Goal: Transaction & Acquisition: Purchase product/service

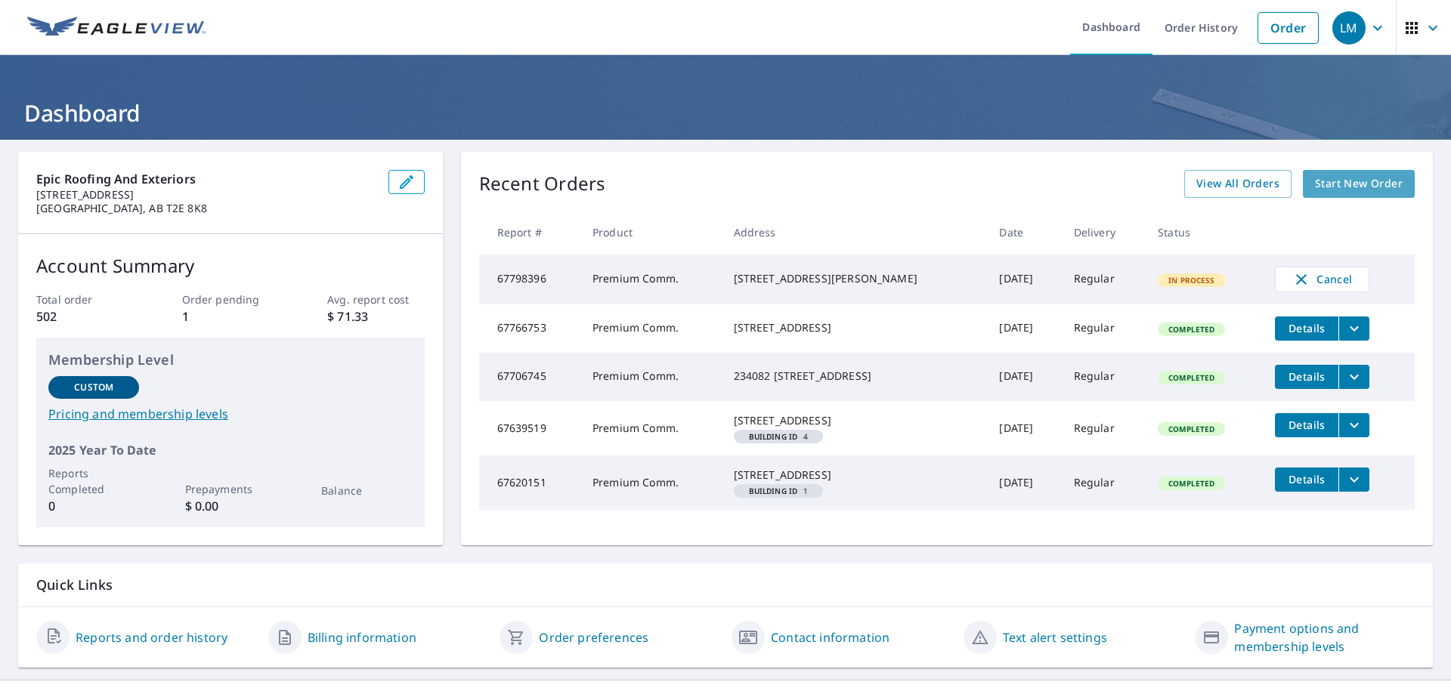
click at [1330, 187] on span "Start New Order" at bounding box center [1359, 184] width 88 height 19
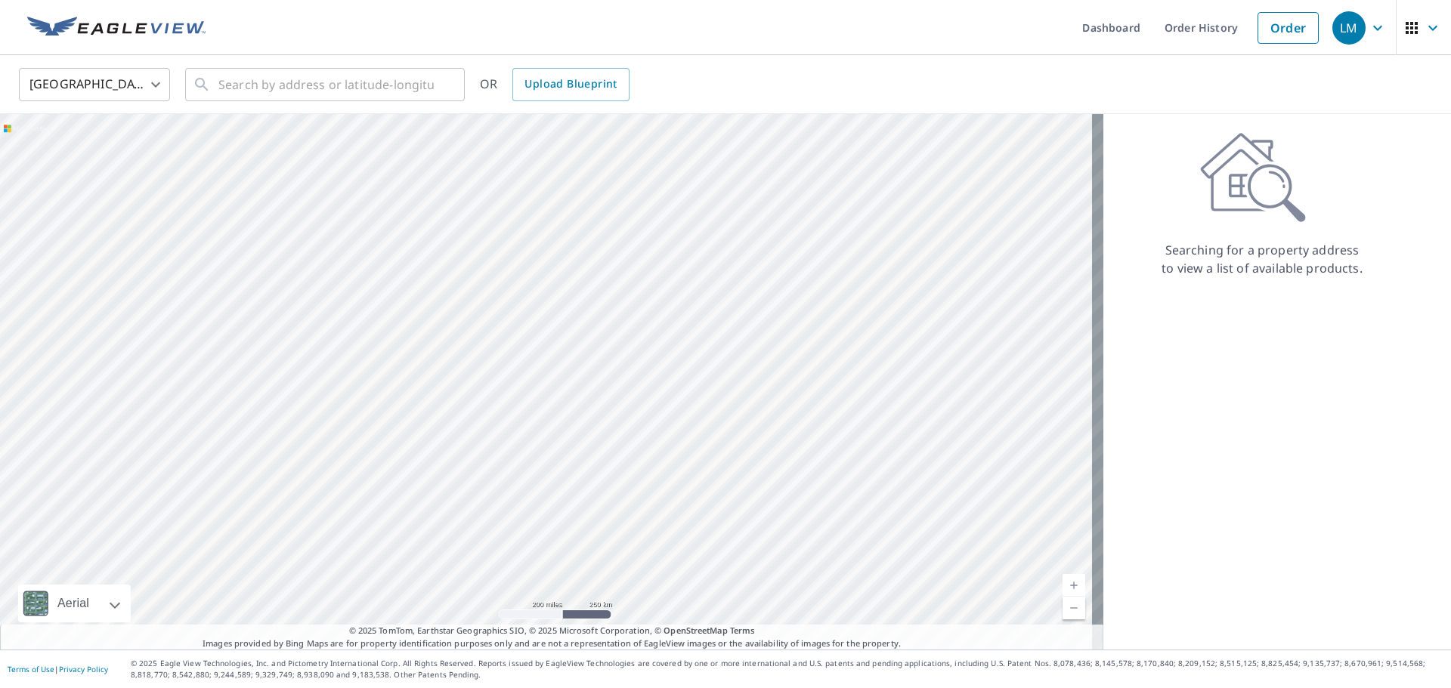
click at [103, 82] on body "LM LM Dashboard Order History Order LM United States US ​ ​ OR Upload Blueprint…" at bounding box center [725, 344] width 1451 height 688
click at [91, 160] on li "[GEOGRAPHIC_DATA]" at bounding box center [94, 152] width 151 height 27
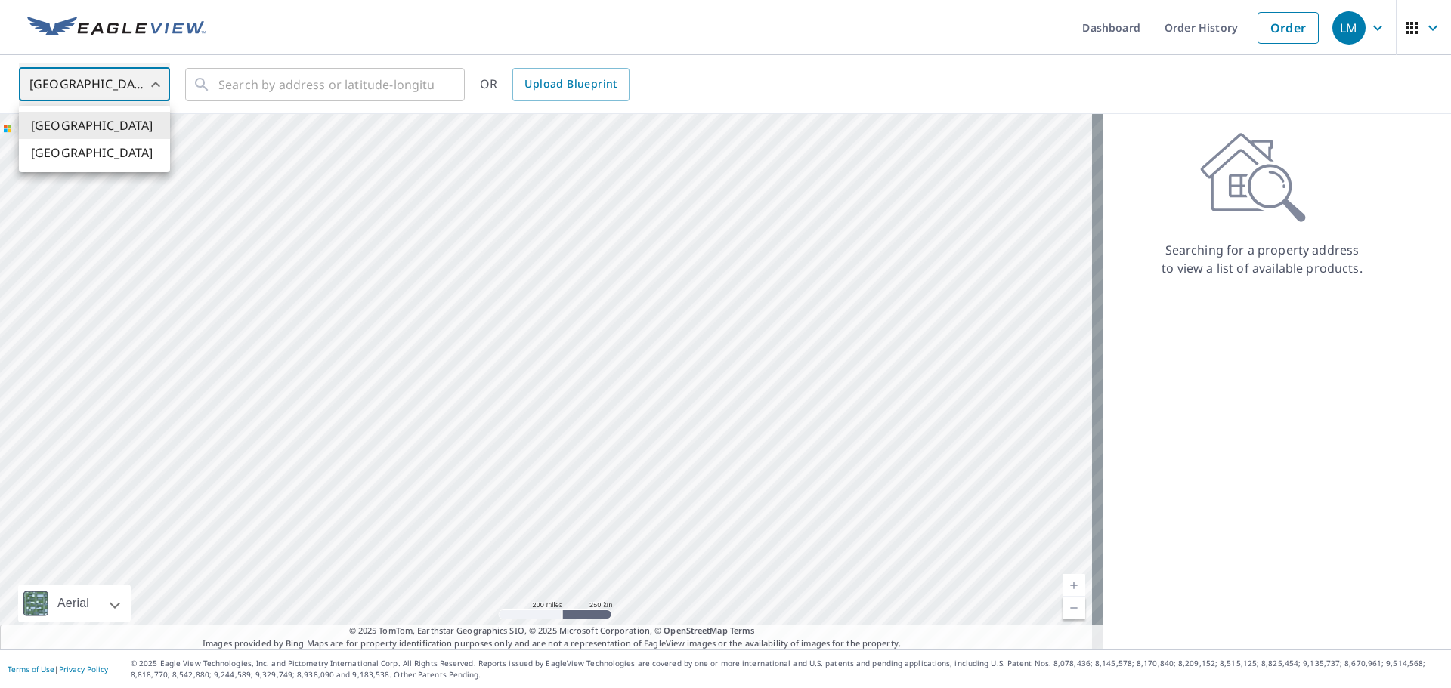
type input "CA"
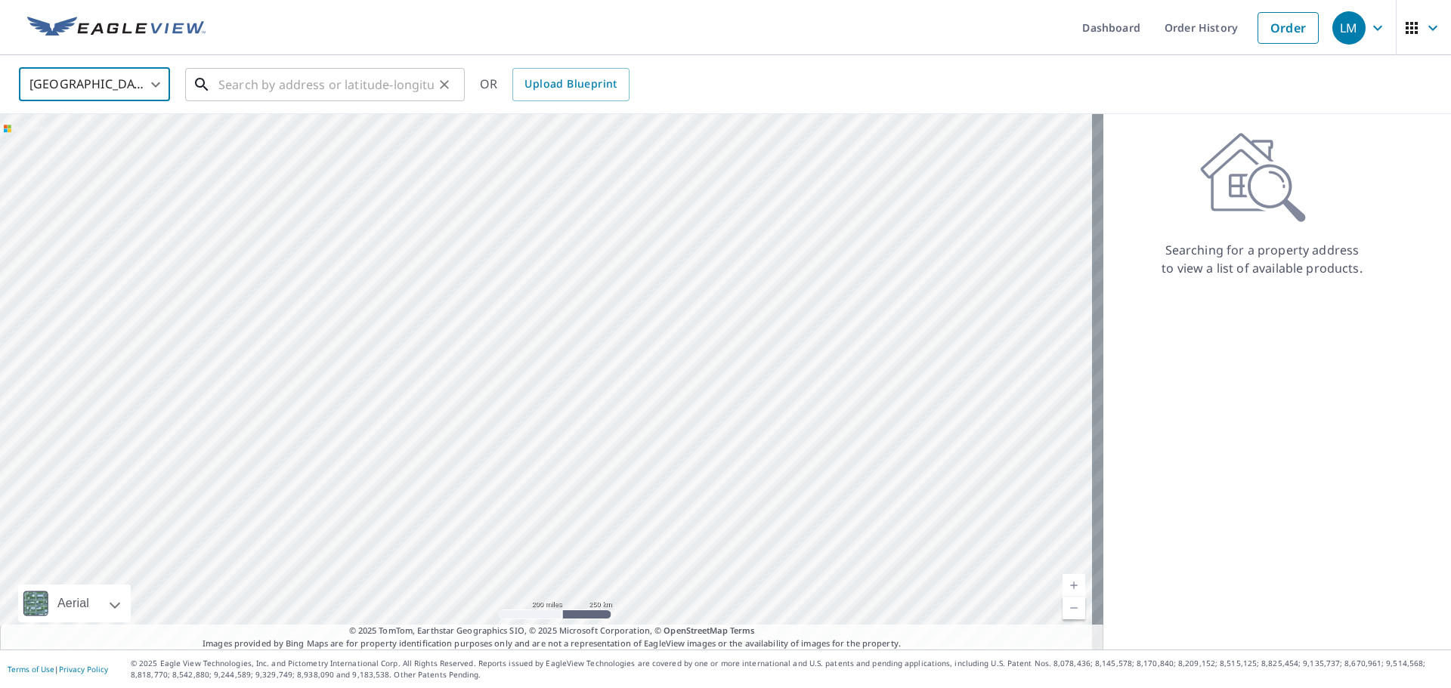
click at [326, 96] on input "text" at bounding box center [325, 84] width 215 height 42
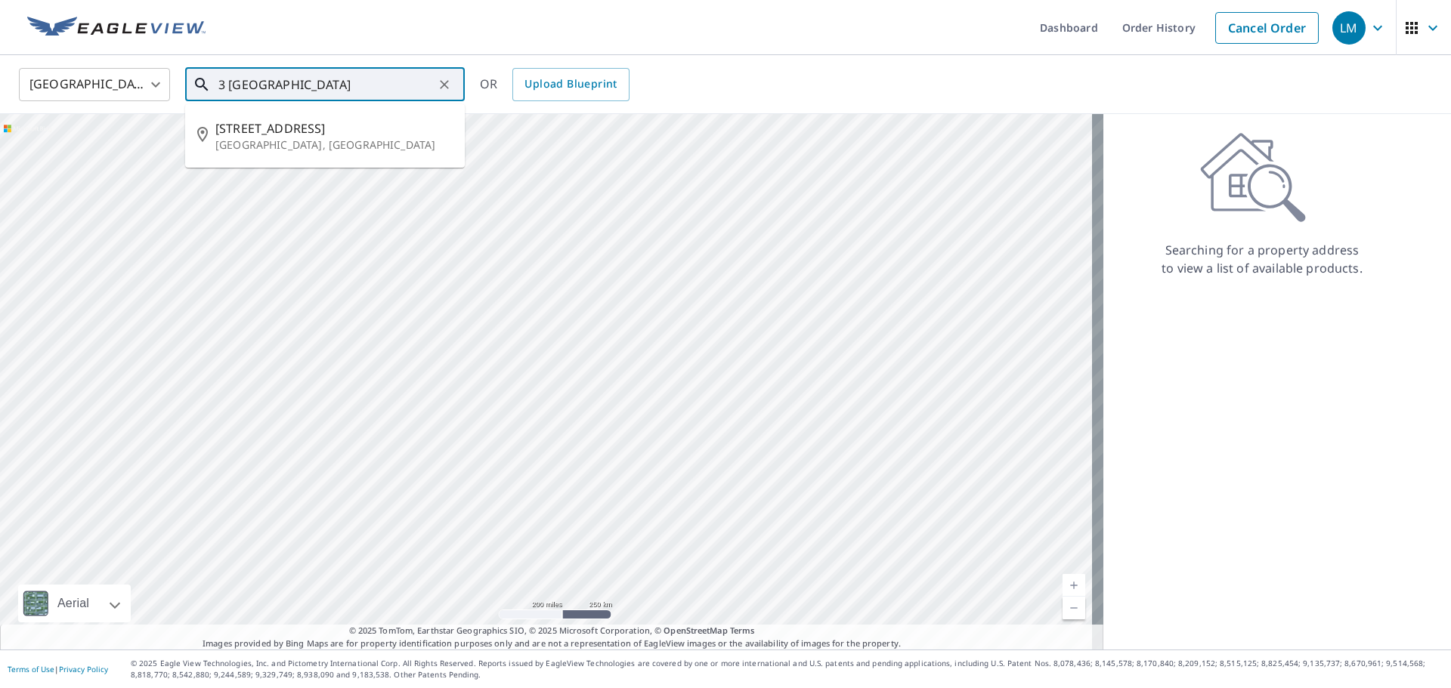
click at [219, 93] on input "3 [GEOGRAPHIC_DATA]" at bounding box center [325, 84] width 215 height 42
click at [367, 138] on span "93 [GEOGRAPHIC_DATA] GDNS [GEOGRAPHIC_DATA]" at bounding box center [333, 137] width 237 height 36
type input "93 [GEOGRAPHIC_DATA] GDNS [GEOGRAPHIC_DATA]"
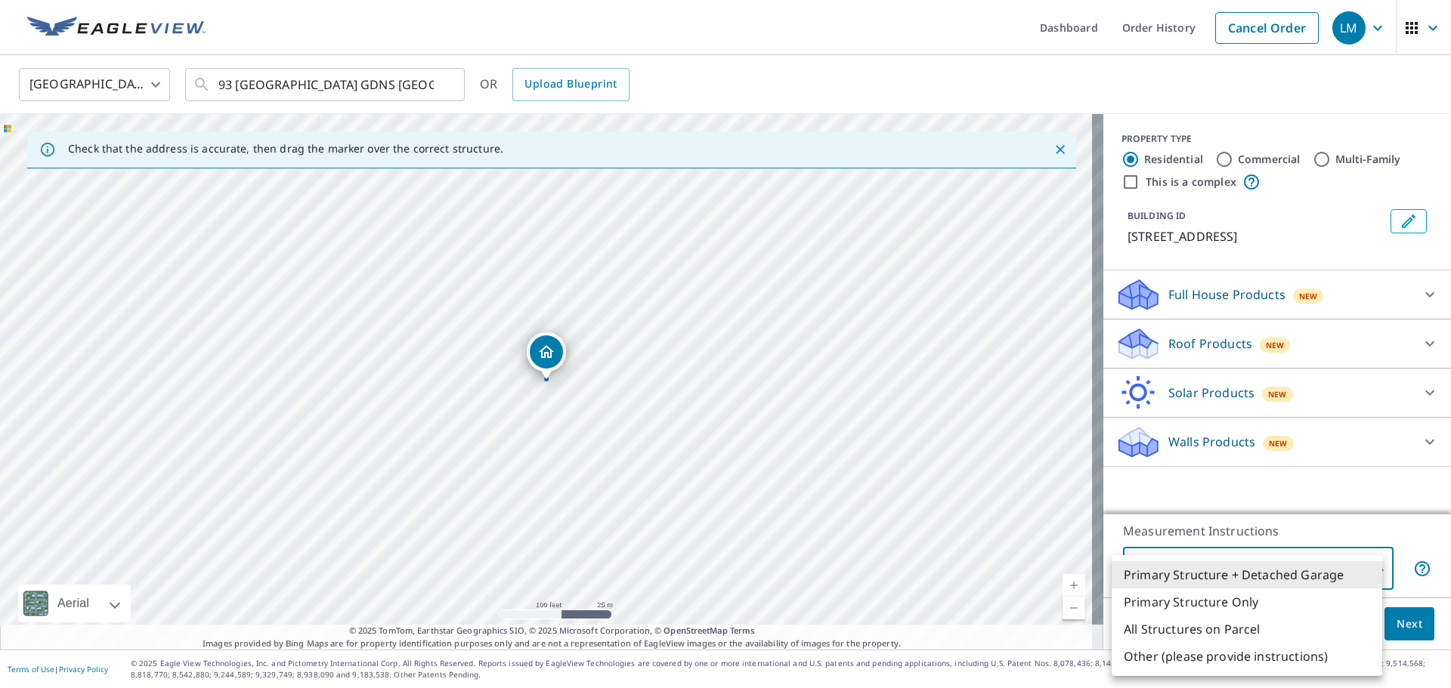
click at [1353, 561] on body "LM LM Dashboard Order History Cancel Order LM [GEOGRAPHIC_DATA] [GEOGRAPHIC_DAT…" at bounding box center [725, 344] width 1451 height 688
click at [1341, 578] on li "Primary Structure + Detached Garage" at bounding box center [1247, 574] width 271 height 27
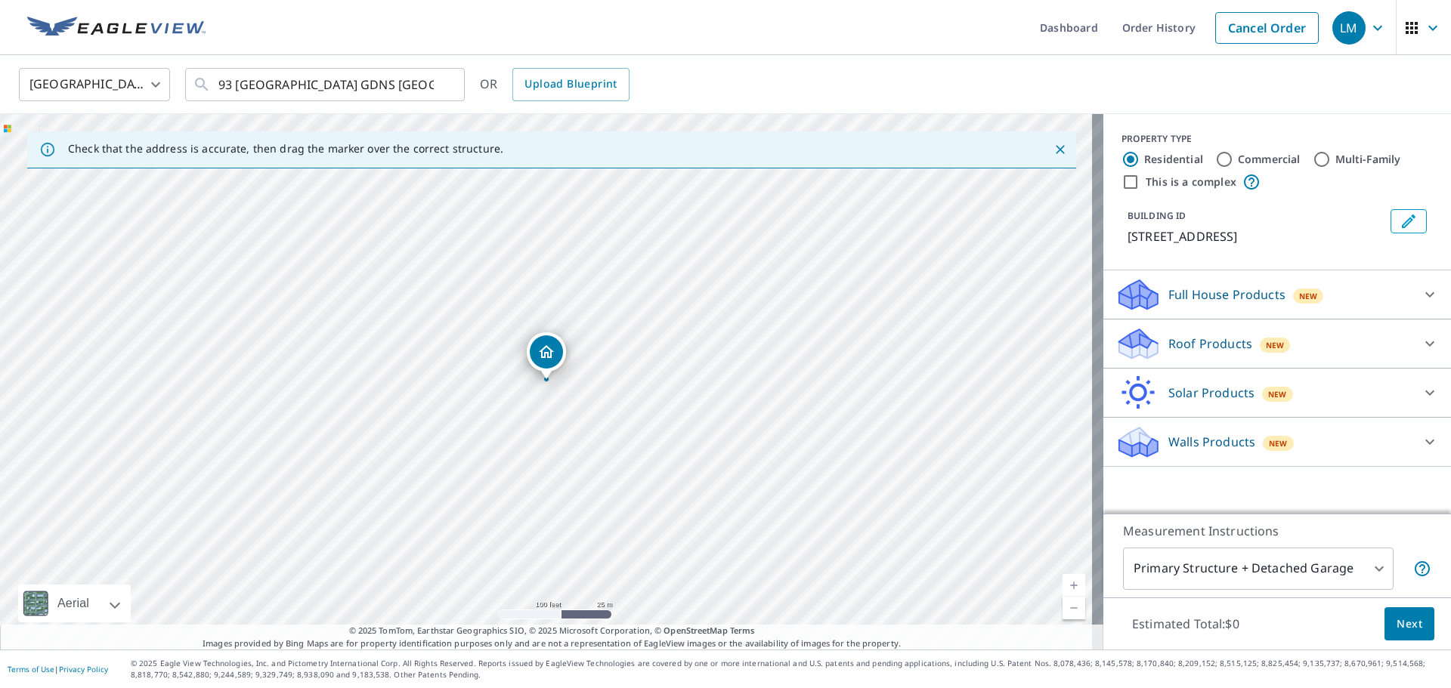
click at [1246, 303] on div "Full House Products New" at bounding box center [1263, 295] width 296 height 36
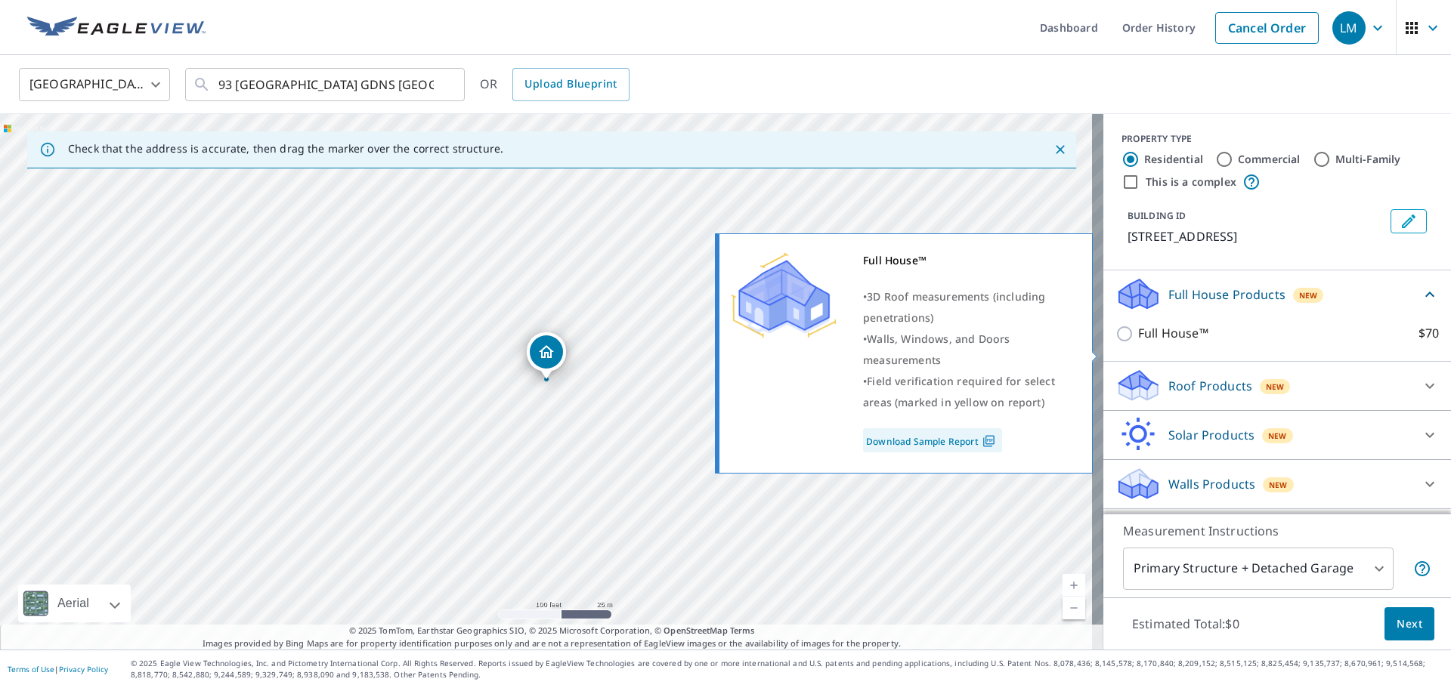
click at [1194, 343] on p "Full House™" at bounding box center [1173, 333] width 70 height 19
click at [1138, 343] on input "Full House™ $70" at bounding box center [1126, 334] width 23 height 18
checkbox input "true"
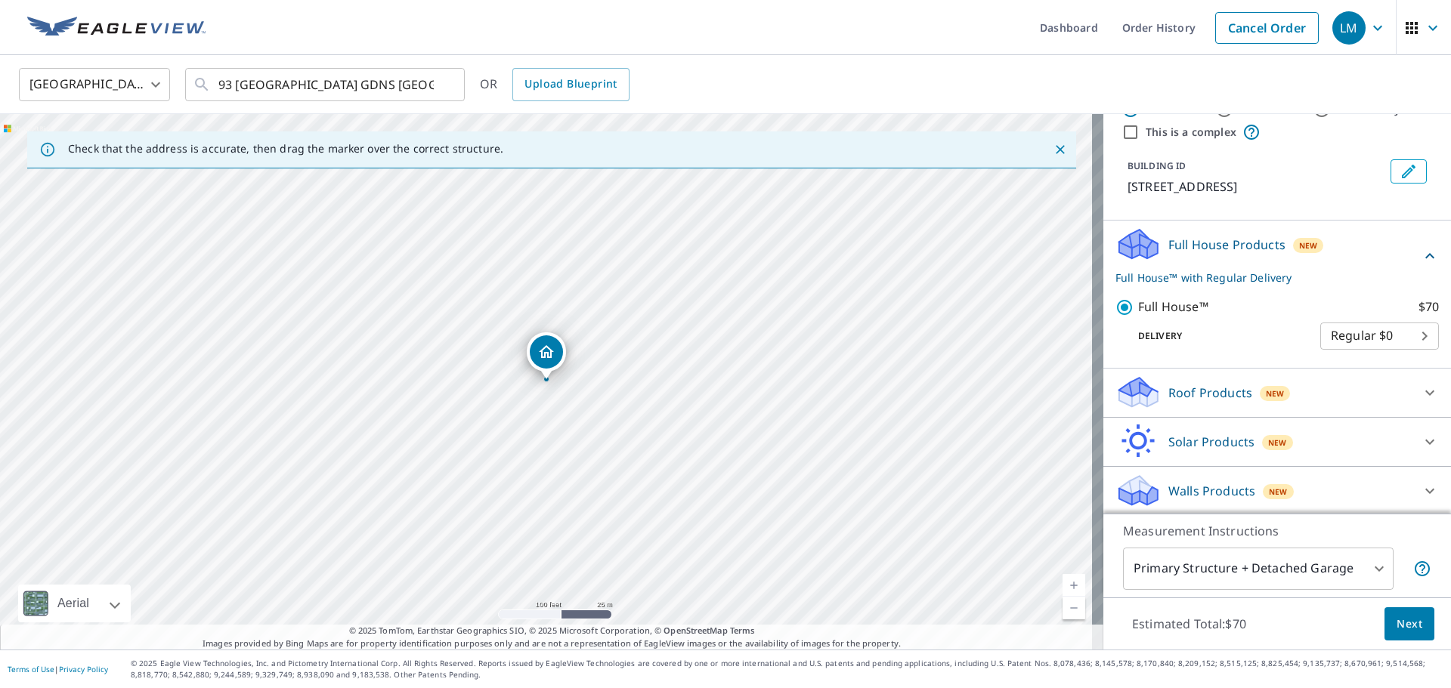
scroll to position [70, 0]
click at [1396, 626] on span "Next" at bounding box center [1409, 624] width 26 height 19
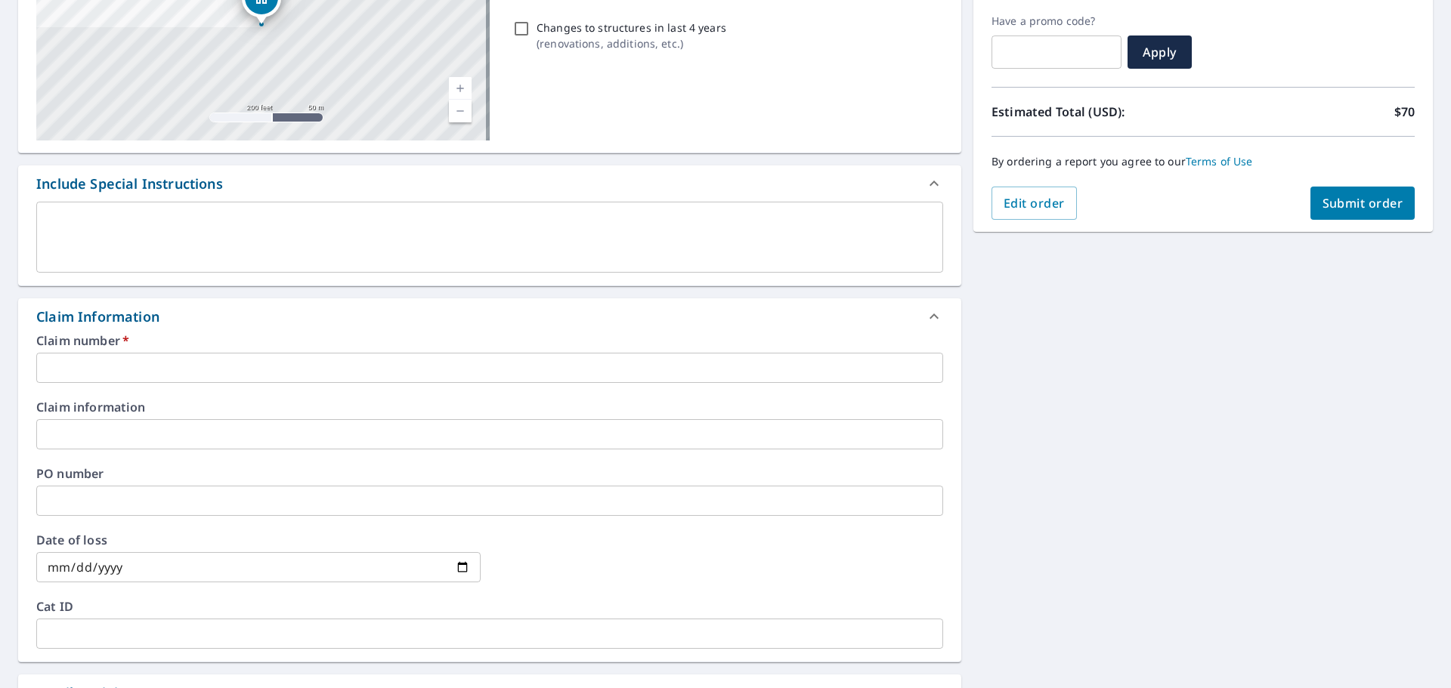
scroll to position [302, 0]
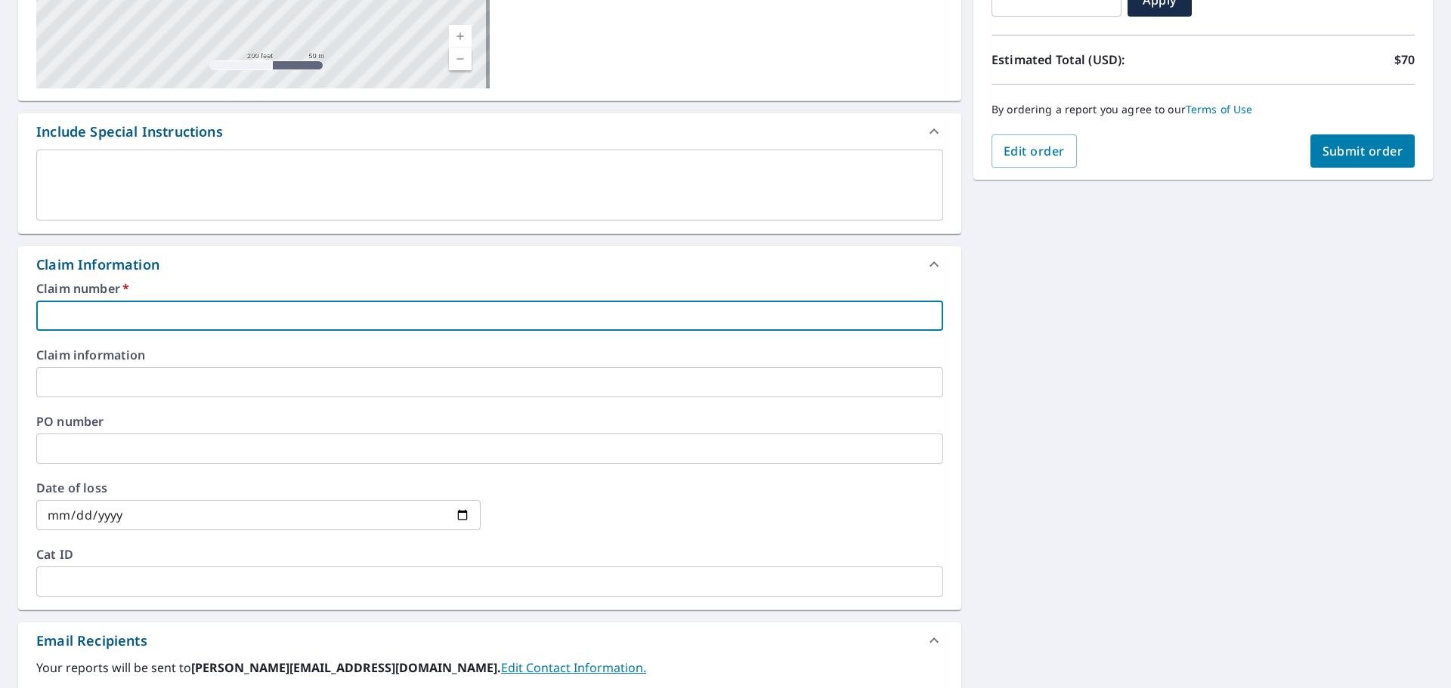
click at [286, 322] on input "text" at bounding box center [489, 316] width 907 height 30
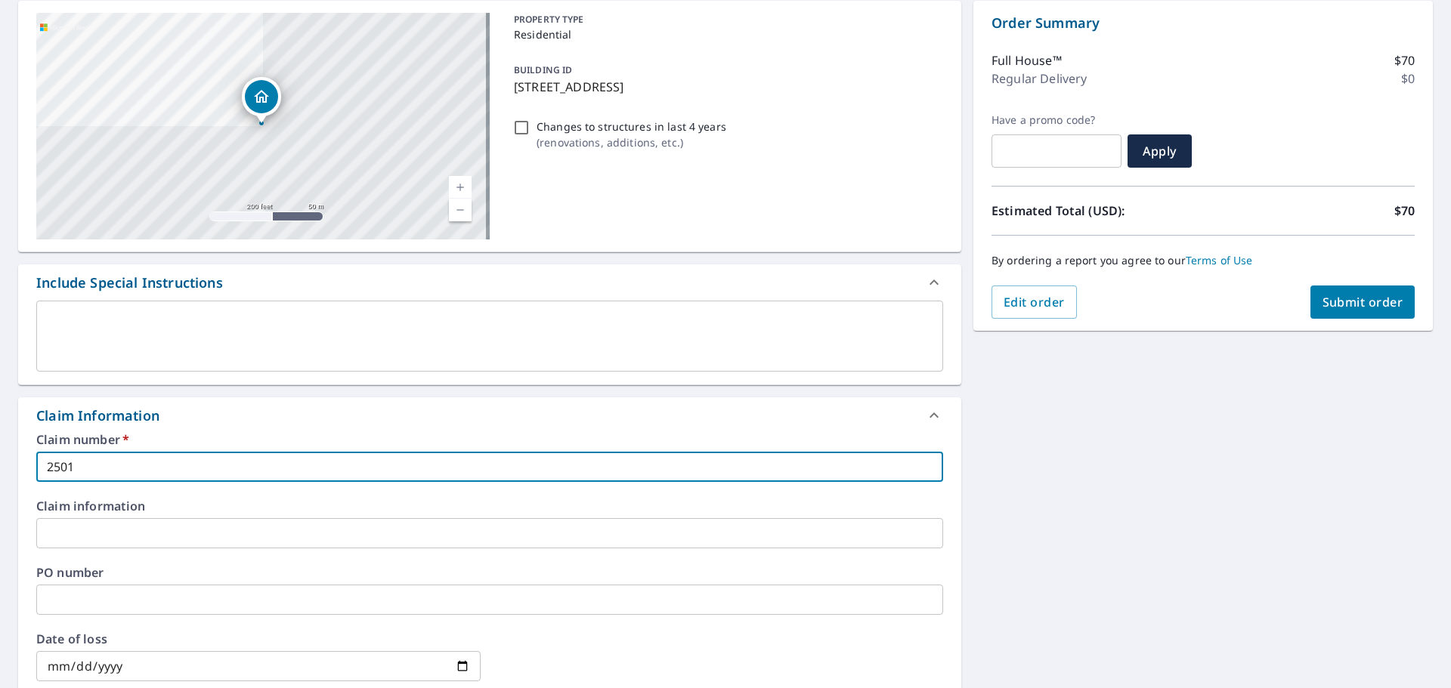
click at [160, 472] on input "2501" at bounding box center [489, 467] width 907 height 30
drag, startPoint x: 141, startPoint y: 463, endPoint x: 14, endPoint y: 466, distance: 127.0
click at [14, 466] on div "[STREET_ADDRESS] Aerial Road A standard road map Aerial A detailed look from ab…" at bounding box center [725, 538] width 1451 height 1098
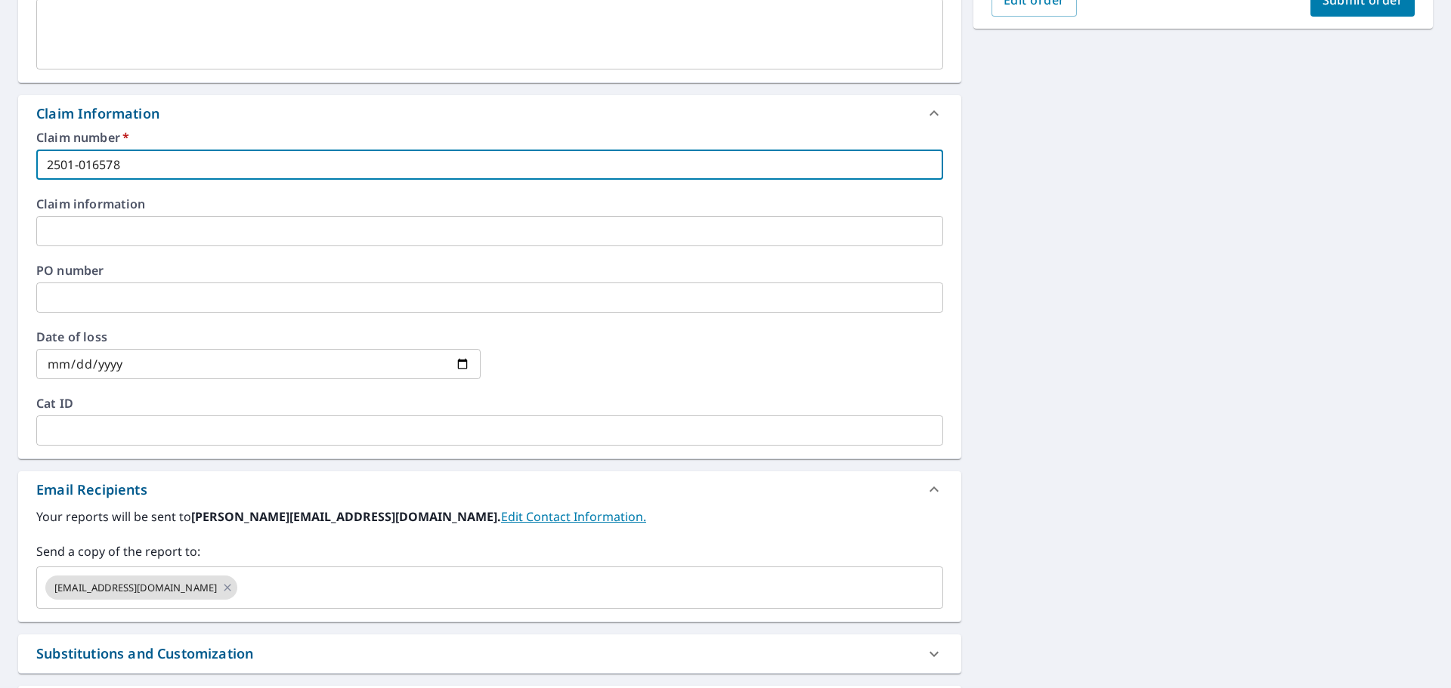
type input "2501-016578"
click at [104, 291] on input "text" at bounding box center [489, 298] width 907 height 30
paste input "2501-016578"
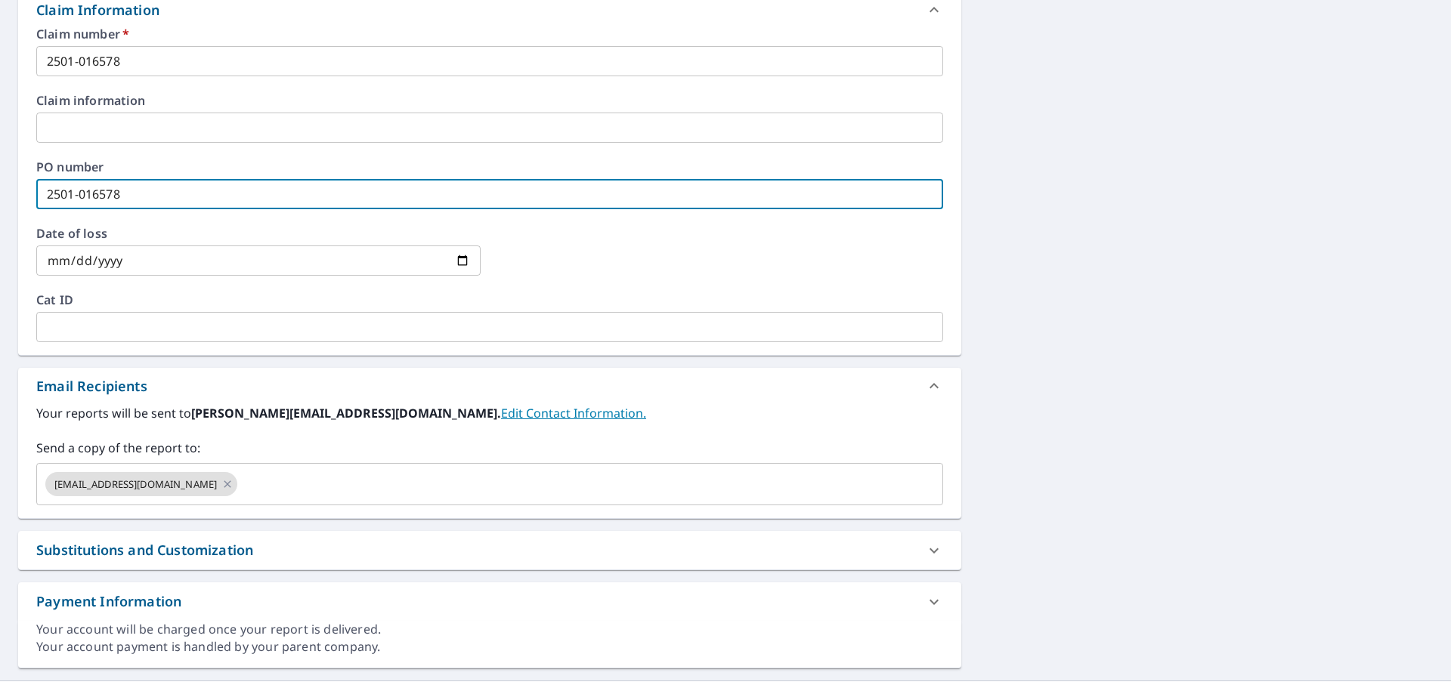
scroll to position [588, 0]
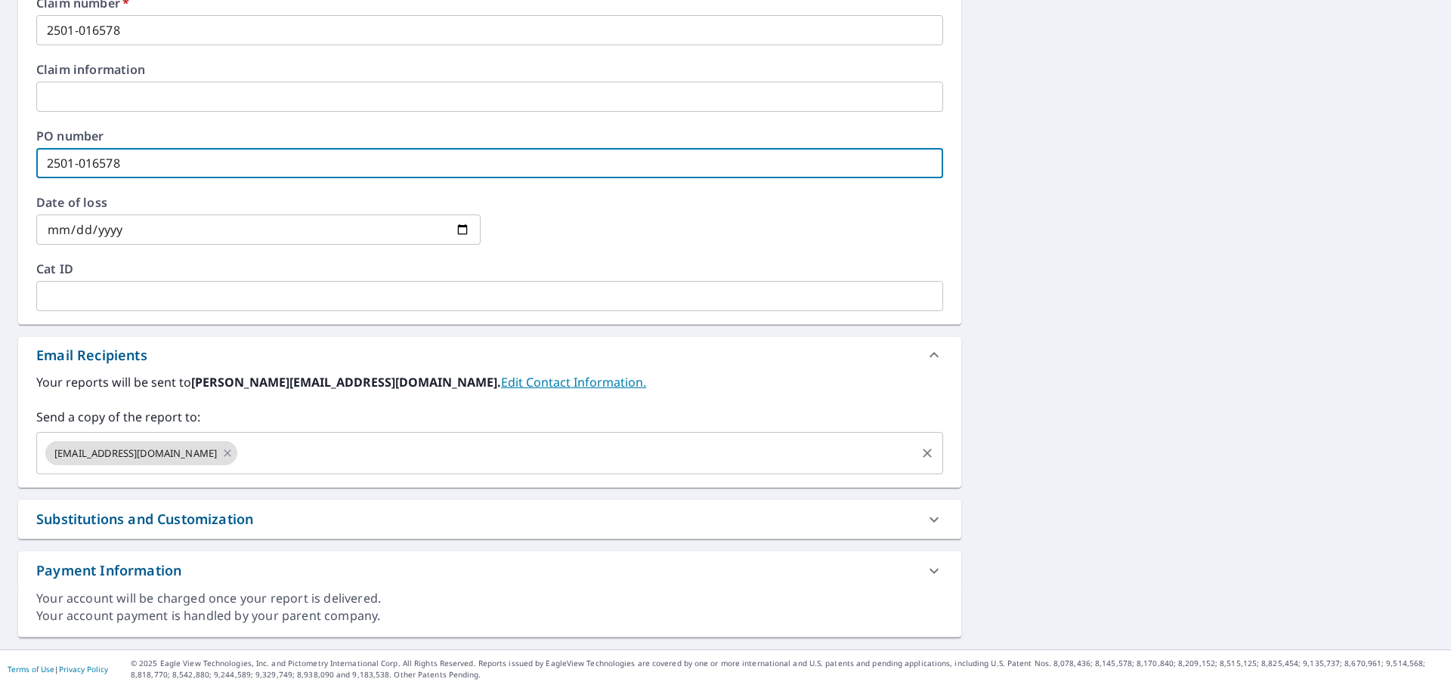
type input "2501-016578"
click at [313, 456] on input "text" at bounding box center [577, 453] width 674 height 29
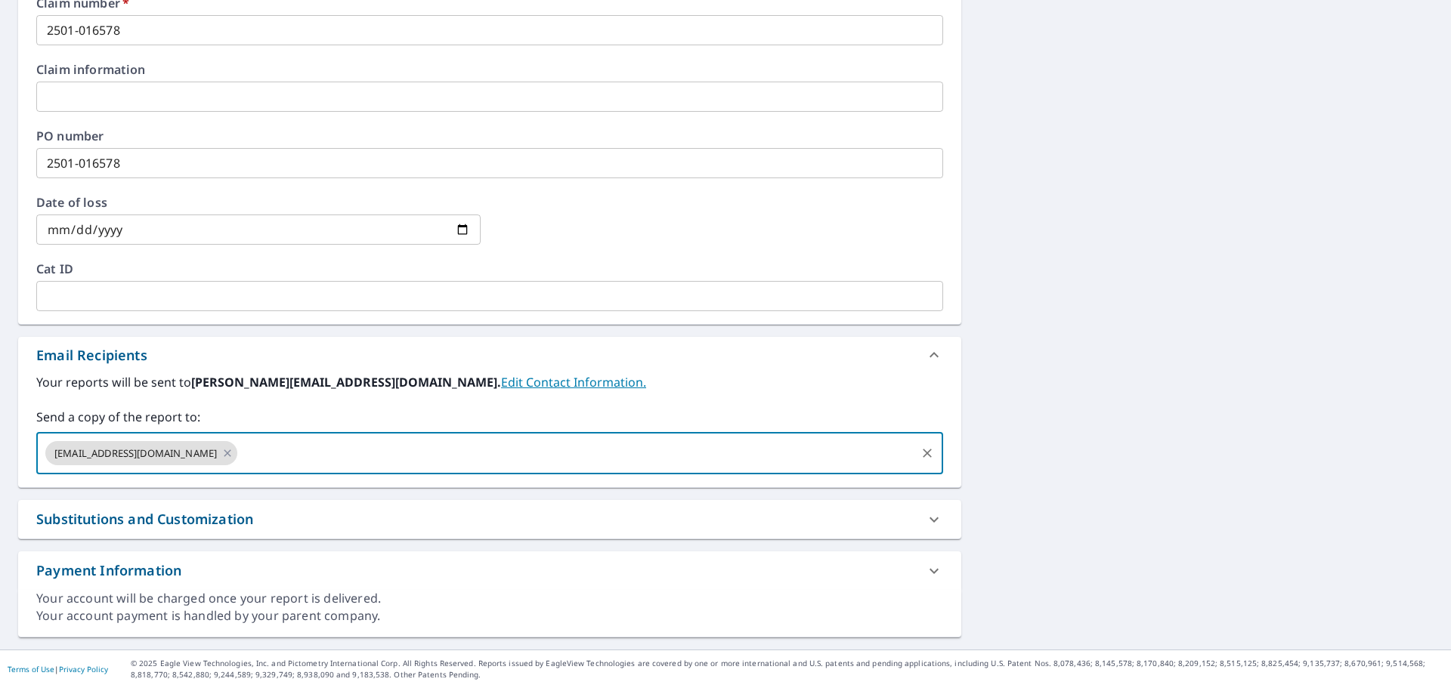
click at [501, 382] on link "Edit Contact Information." at bounding box center [573, 382] width 145 height 17
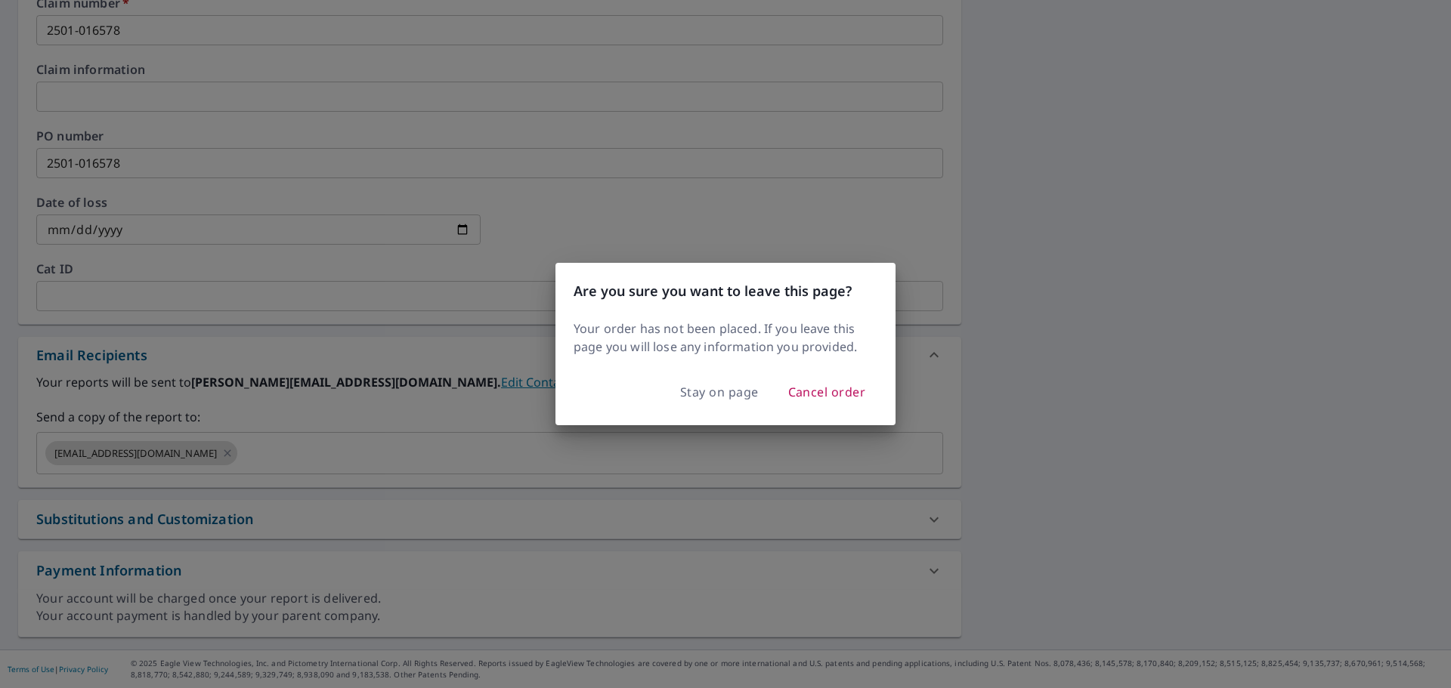
click at [368, 454] on div "Are you sure you want to leave this page? Your order has not been placed. If yo…" at bounding box center [725, 344] width 1451 height 688
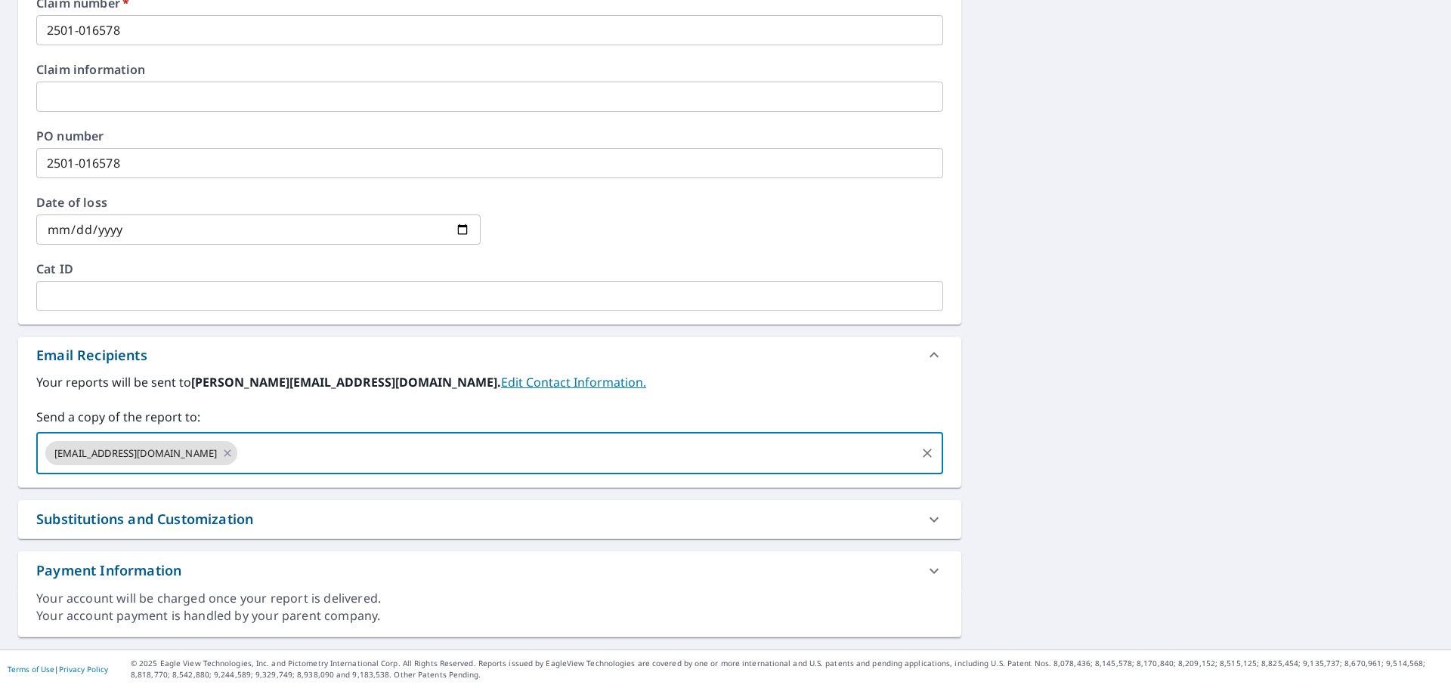
click at [322, 448] on input "text" at bounding box center [577, 453] width 674 height 29
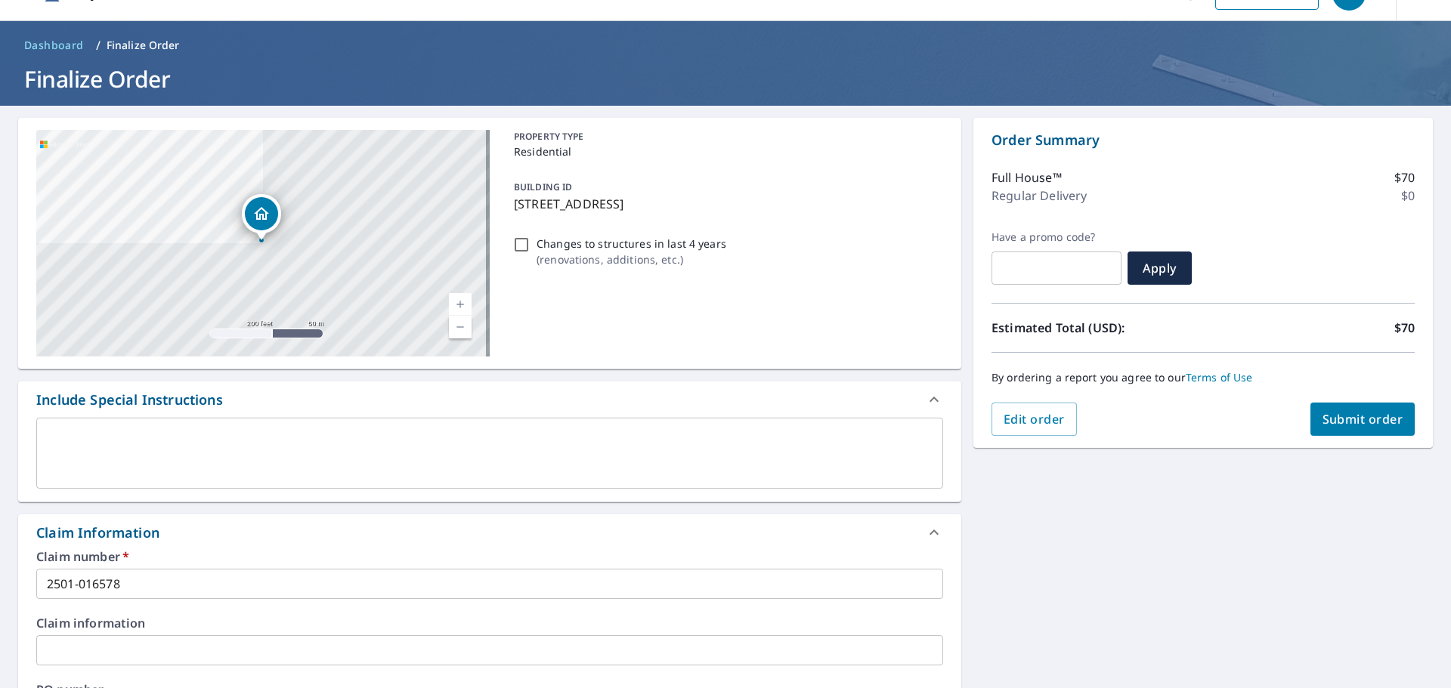
scroll to position [0, 0]
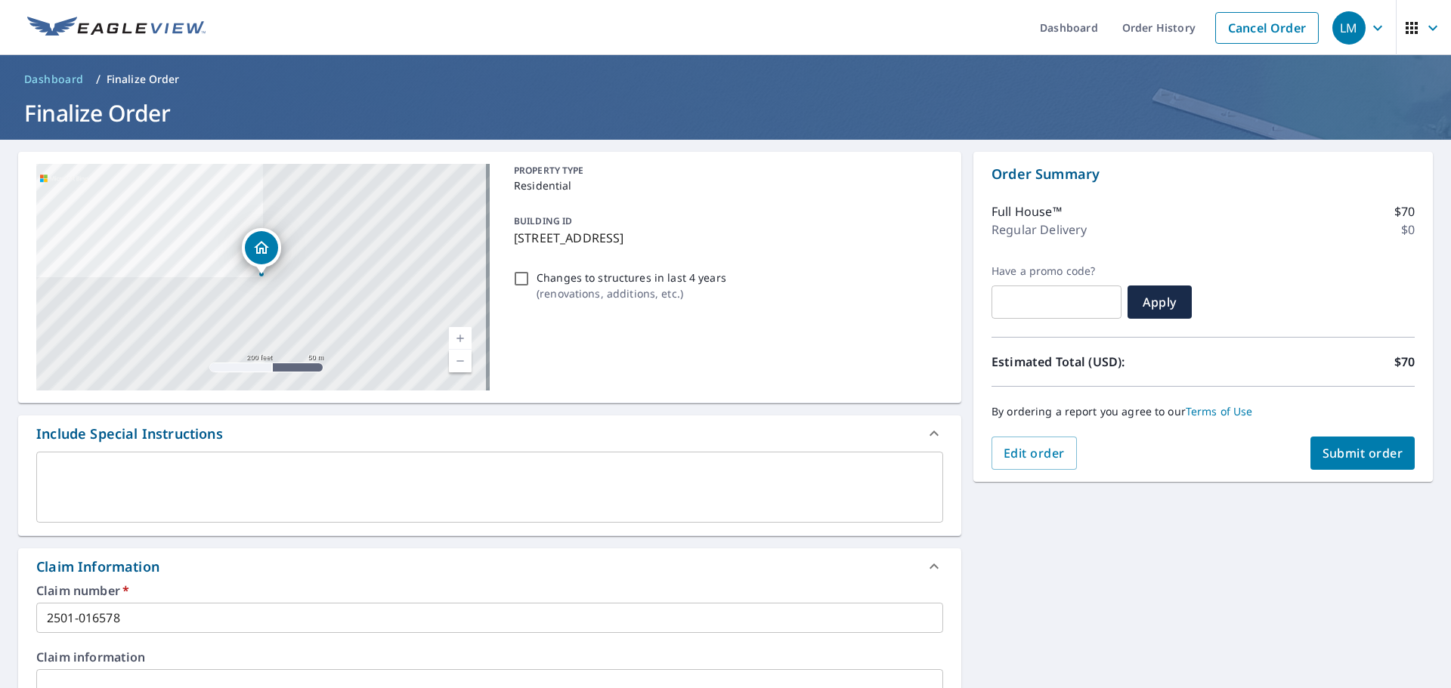
type input "[EMAIL_ADDRESS][DOMAIN_NAME]"
click at [1310, 448] on button "Submit order" at bounding box center [1362, 453] width 105 height 33
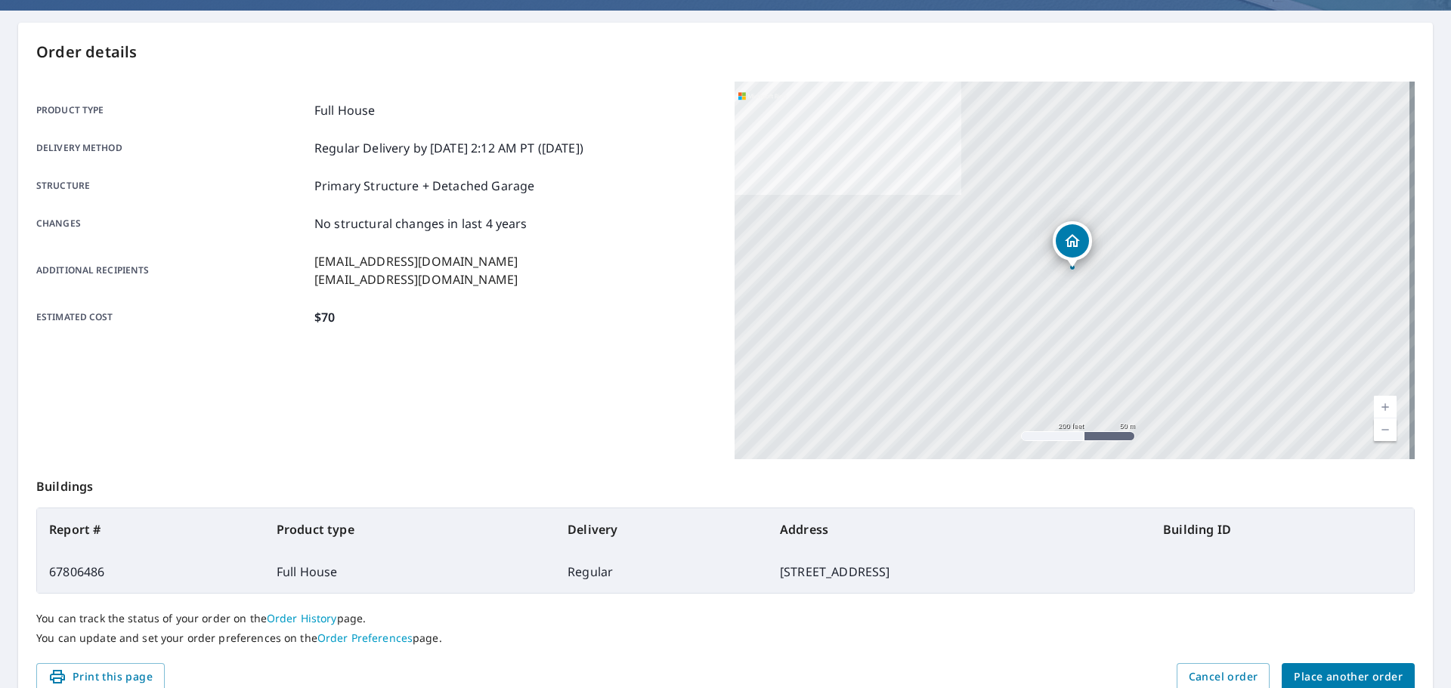
scroll to position [201, 0]
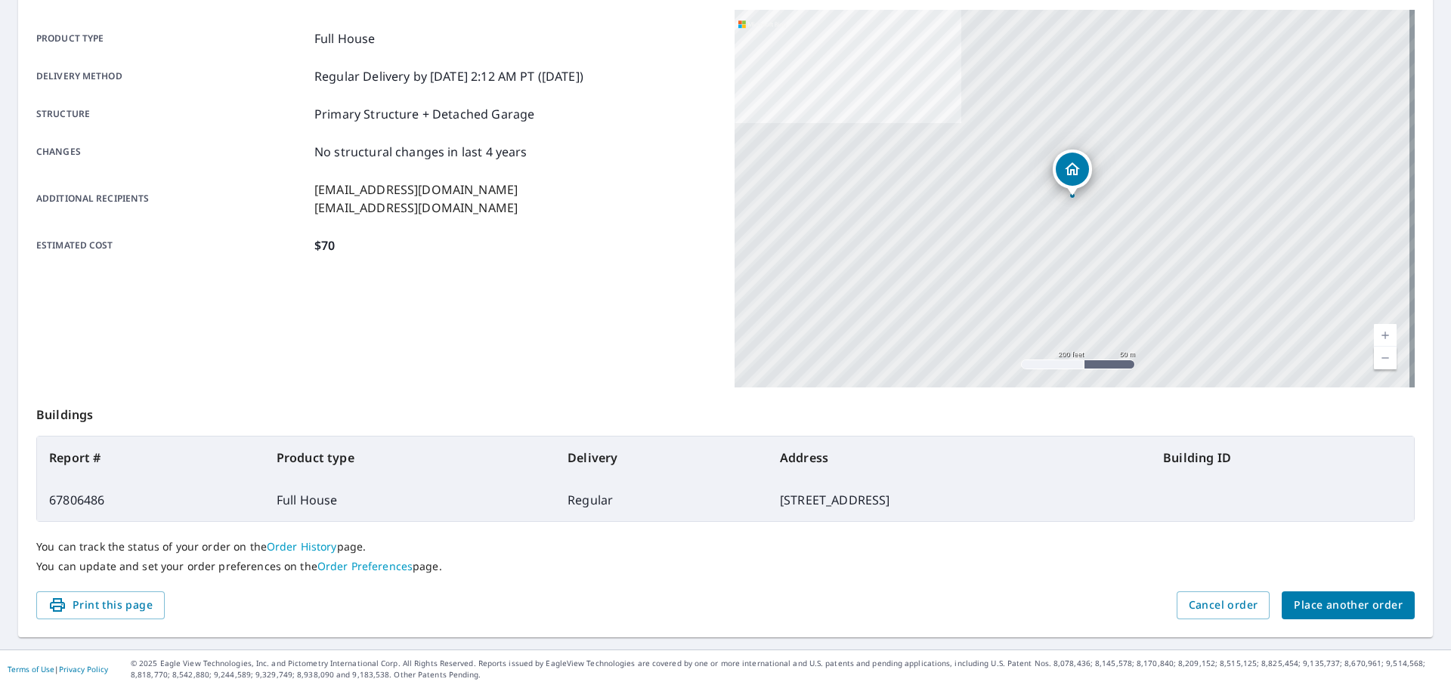
click at [1304, 599] on span "Place another order" at bounding box center [1348, 605] width 109 height 19
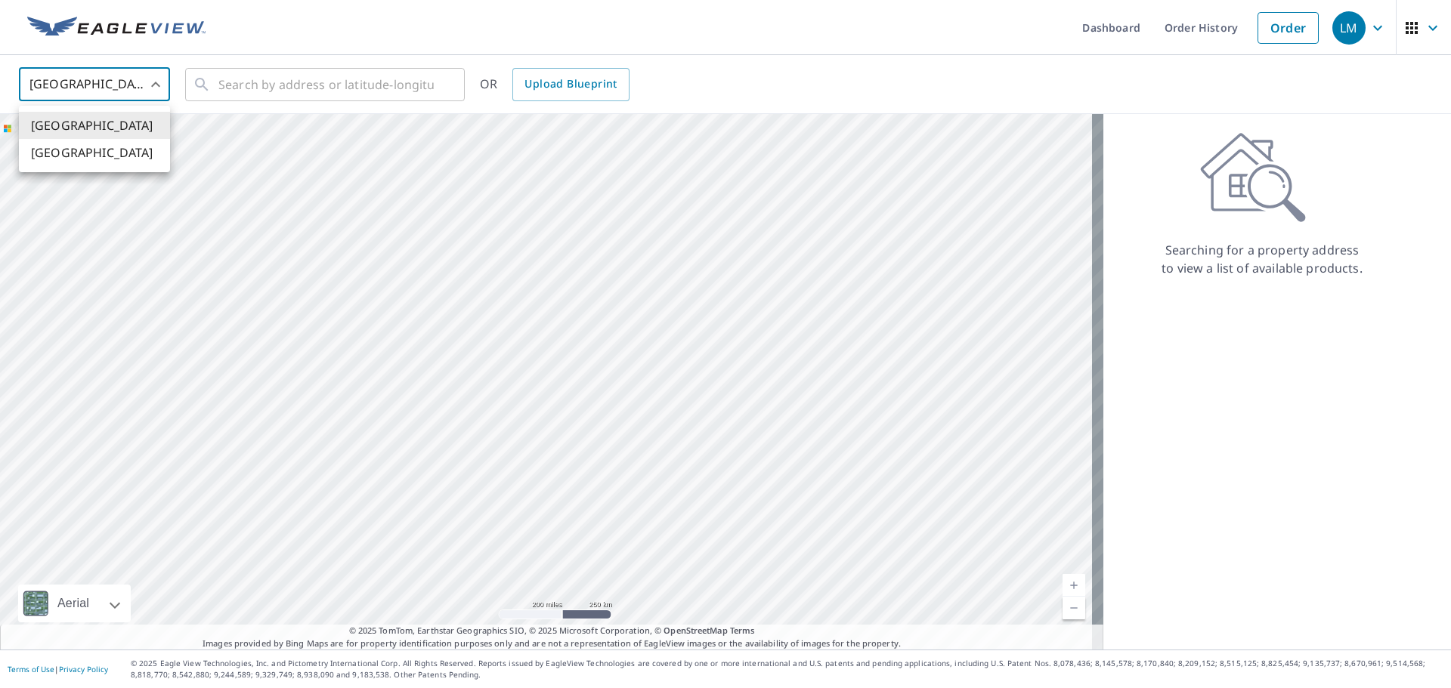
click at [53, 85] on body "LM LM Dashboard Order History Order LM United States US ​ ​ OR Upload Blueprint…" at bounding box center [725, 344] width 1451 height 688
click at [77, 151] on li "[GEOGRAPHIC_DATA]" at bounding box center [94, 152] width 151 height 27
type input "CA"
click at [341, 76] on input "text" at bounding box center [325, 84] width 215 height 42
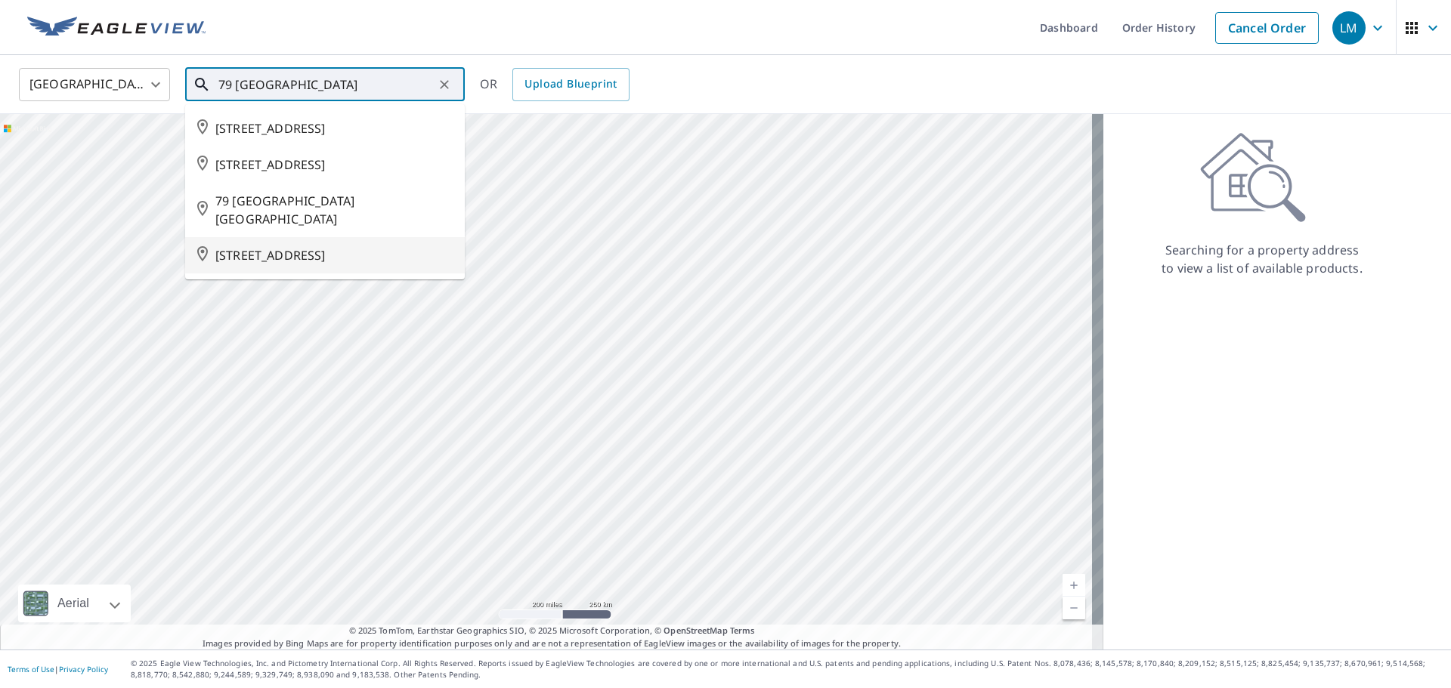
click at [259, 264] on span "[STREET_ADDRESS]" at bounding box center [333, 255] width 237 height 18
type input "[STREET_ADDRESS]"
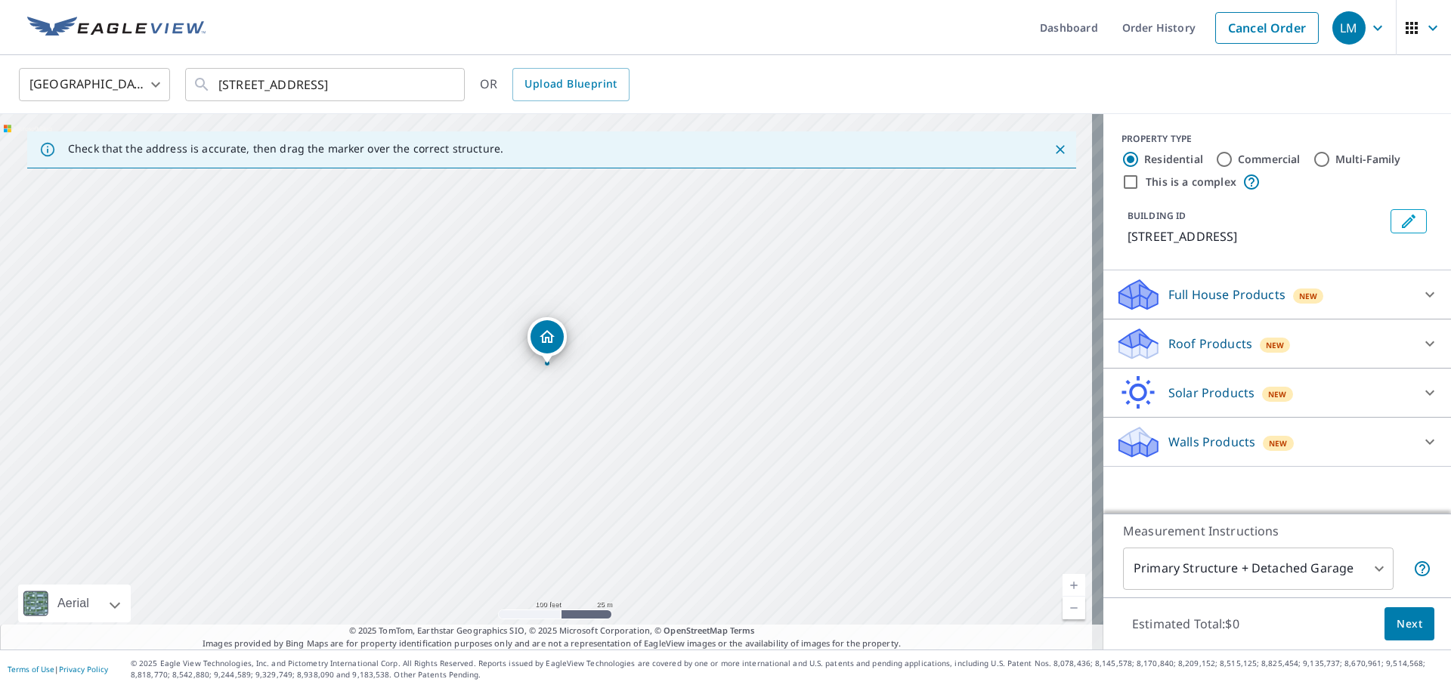
drag, startPoint x: 614, startPoint y: 415, endPoint x: 742, endPoint y: 425, distance: 128.9
click at [742, 425] on div "[STREET_ADDRESS]" at bounding box center [551, 382] width 1103 height 536
click at [1293, 304] on div "New" at bounding box center [1308, 295] width 31 height 18
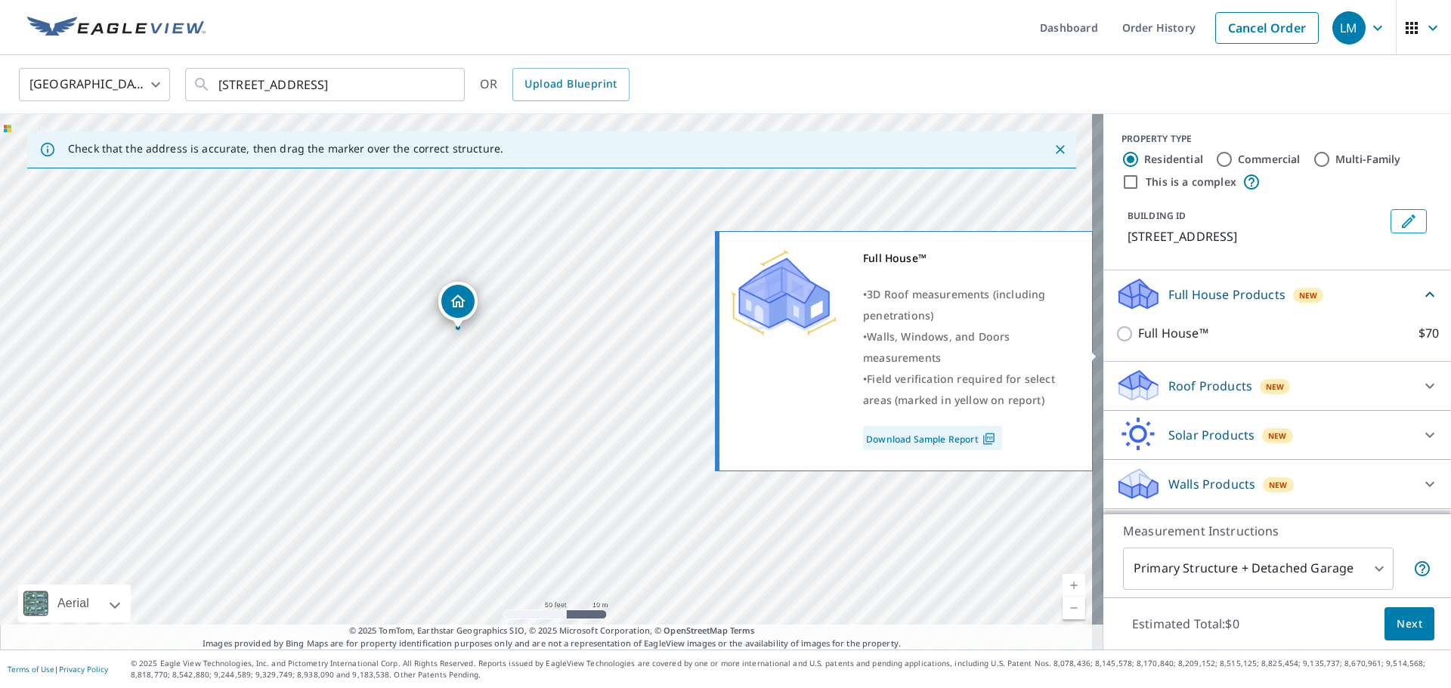
click at [1152, 343] on p "Full House™" at bounding box center [1173, 333] width 70 height 19
click at [1138, 343] on input "Full House™ $70" at bounding box center [1126, 334] width 23 height 18
checkbox input "true"
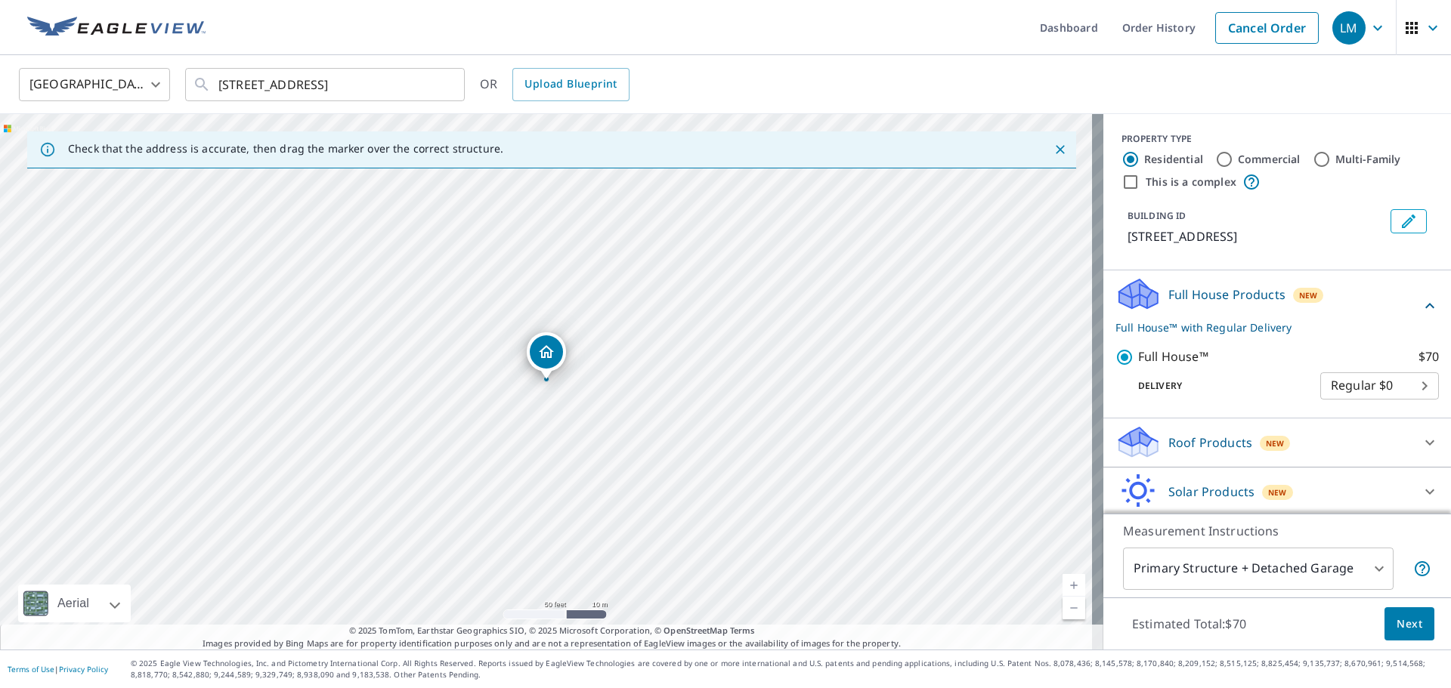
click at [1406, 624] on span "Next" at bounding box center [1409, 624] width 26 height 19
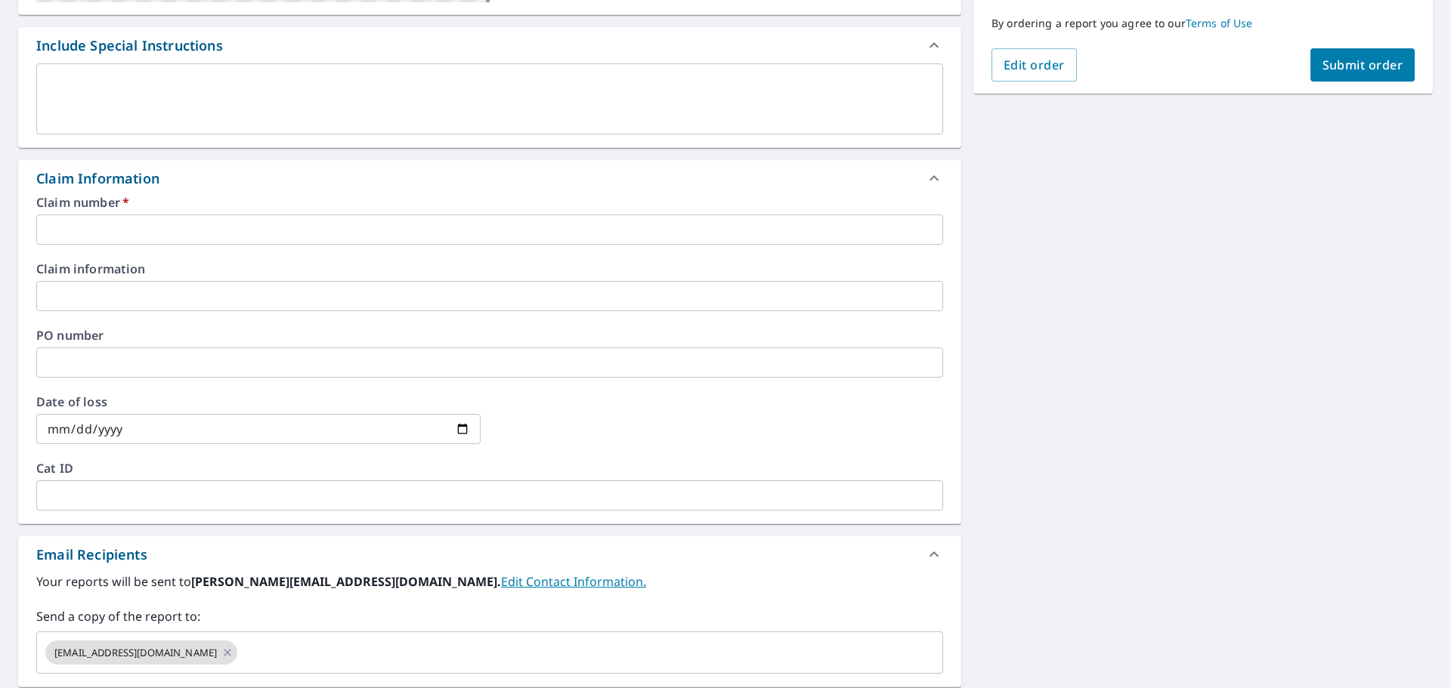
scroll to position [453, 0]
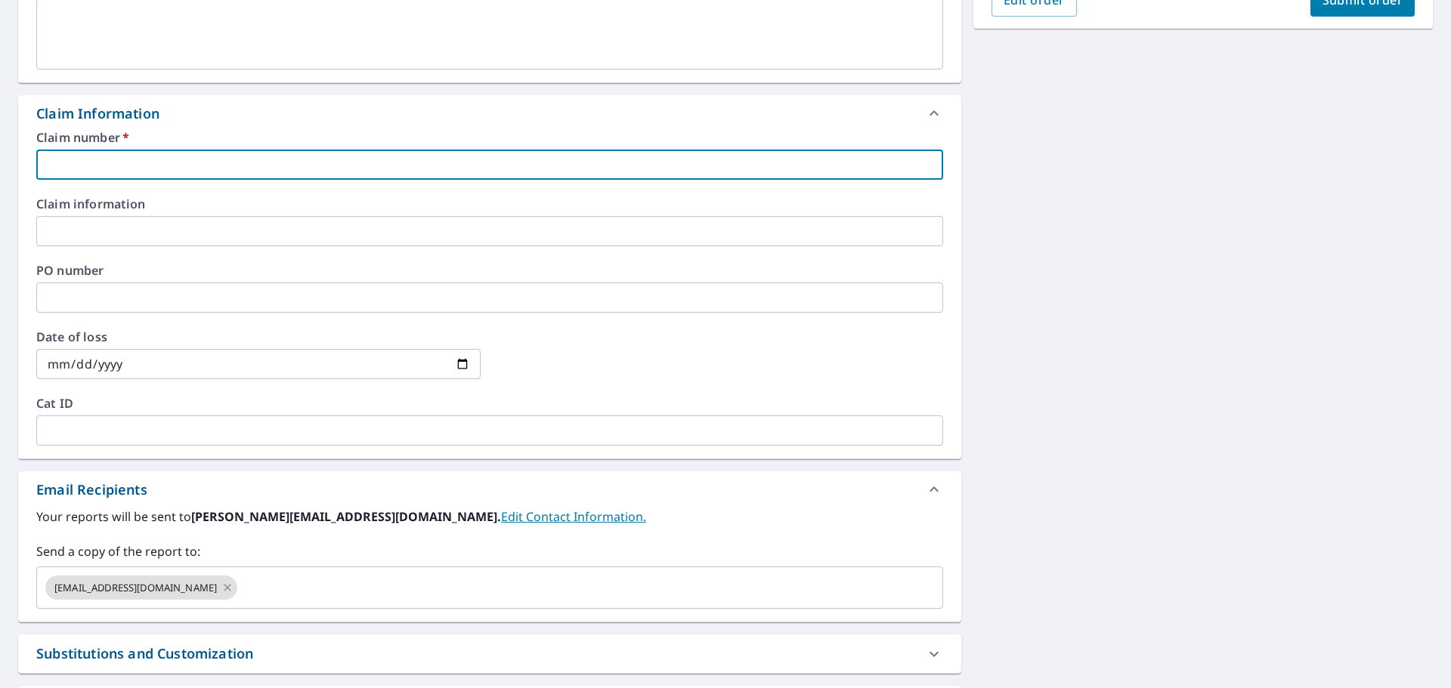
click at [77, 164] on input "text" at bounding box center [489, 165] width 907 height 30
type input "2501-016578"
click at [150, 293] on input "text" at bounding box center [489, 298] width 907 height 30
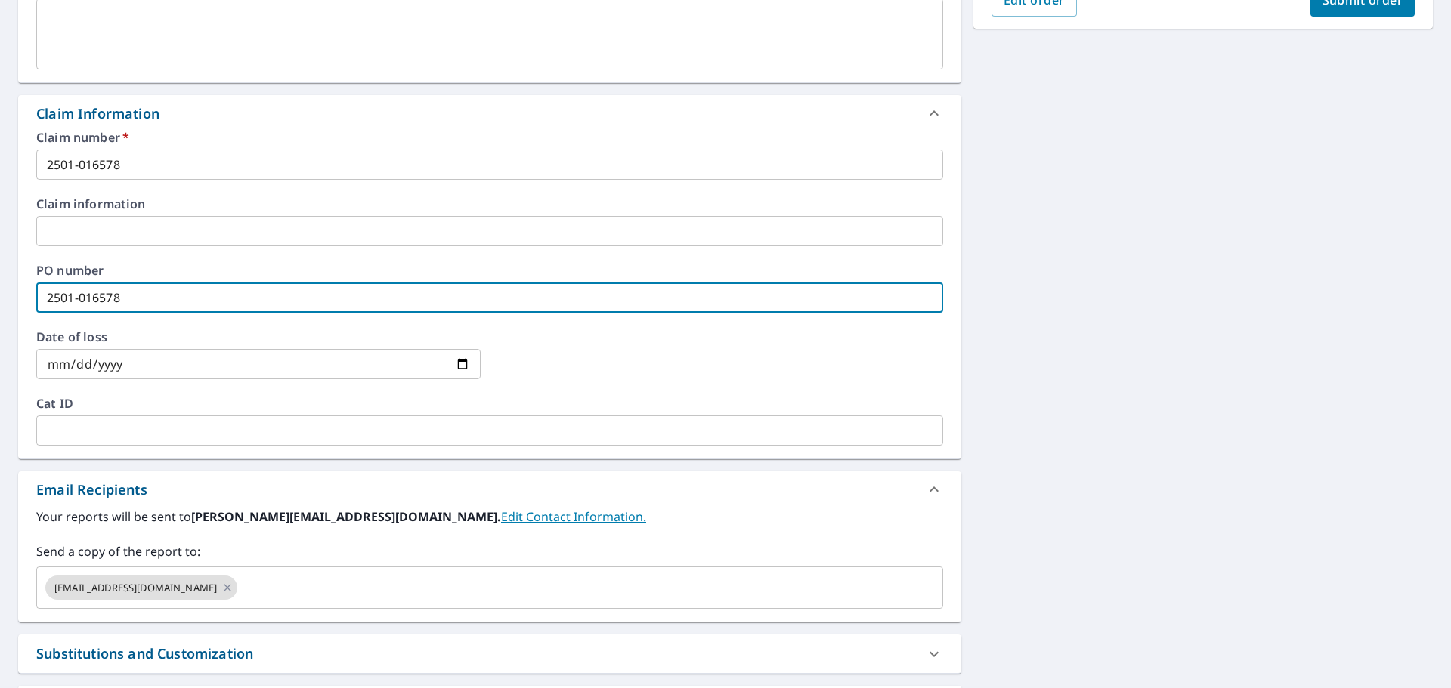
type input "2501-016578"
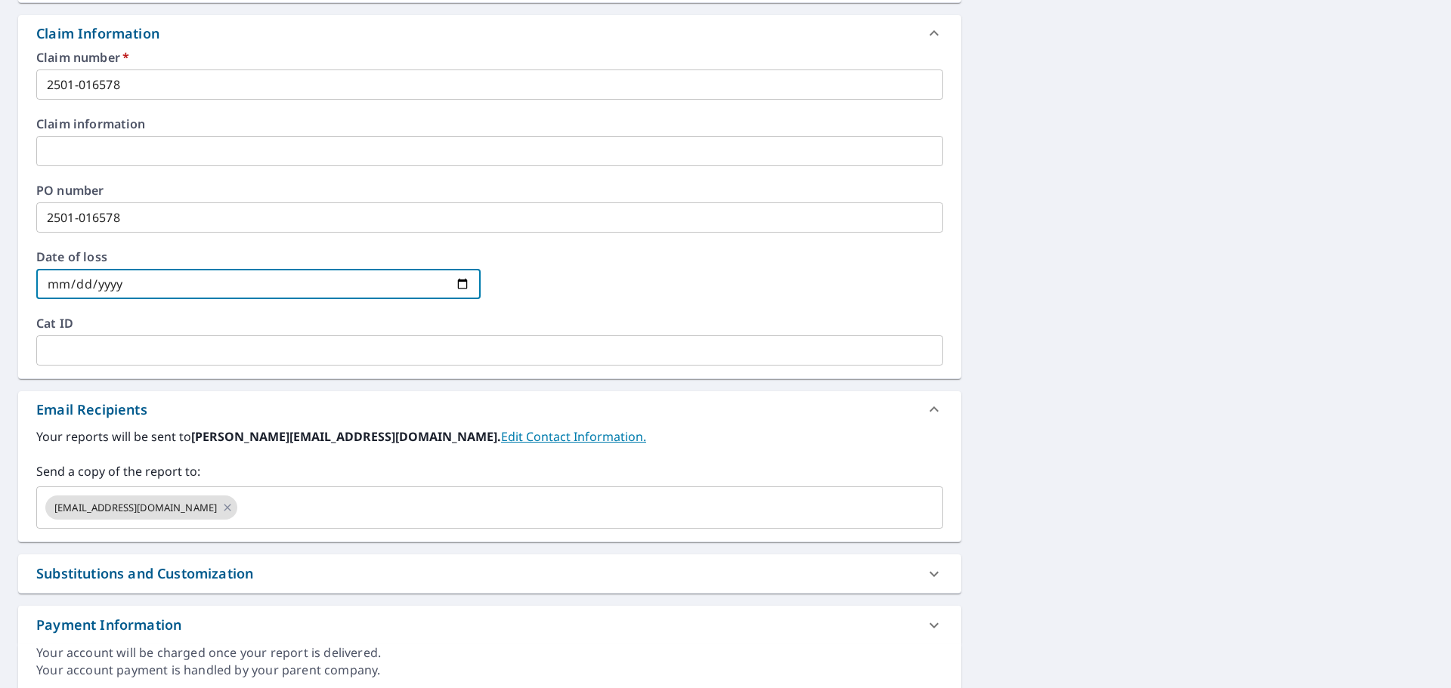
scroll to position [588, 0]
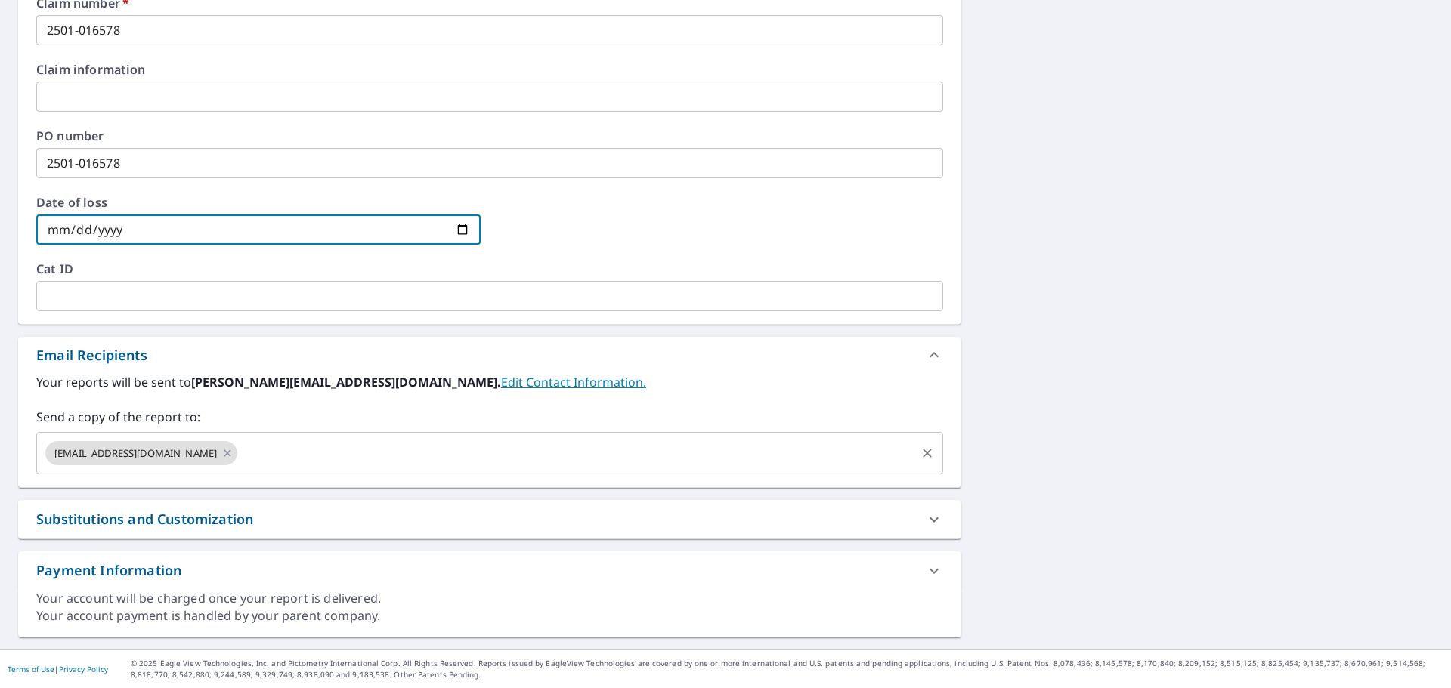
click at [425, 446] on input "text" at bounding box center [577, 453] width 674 height 29
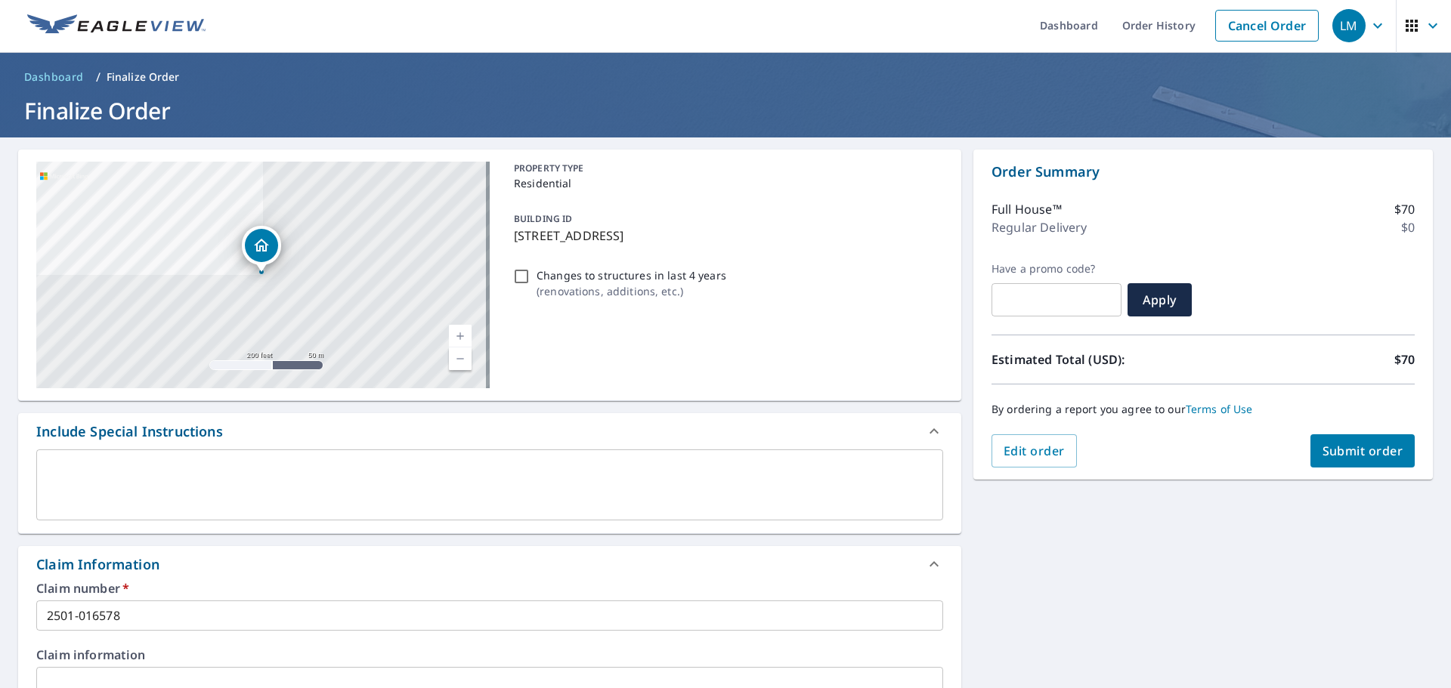
scroll to position [0, 0]
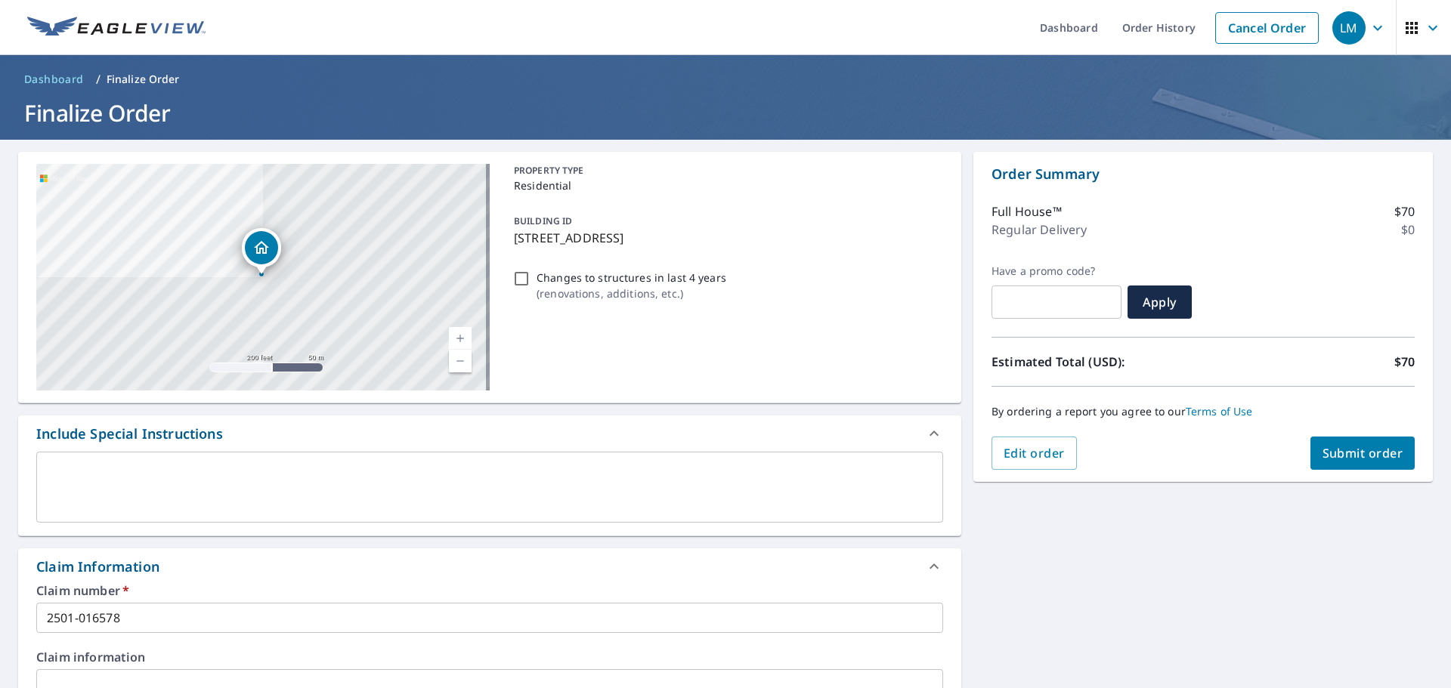
type input "[EMAIL_ADDRESS][DOMAIN_NAME]"
click at [1372, 442] on button "Submit order" at bounding box center [1362, 453] width 105 height 33
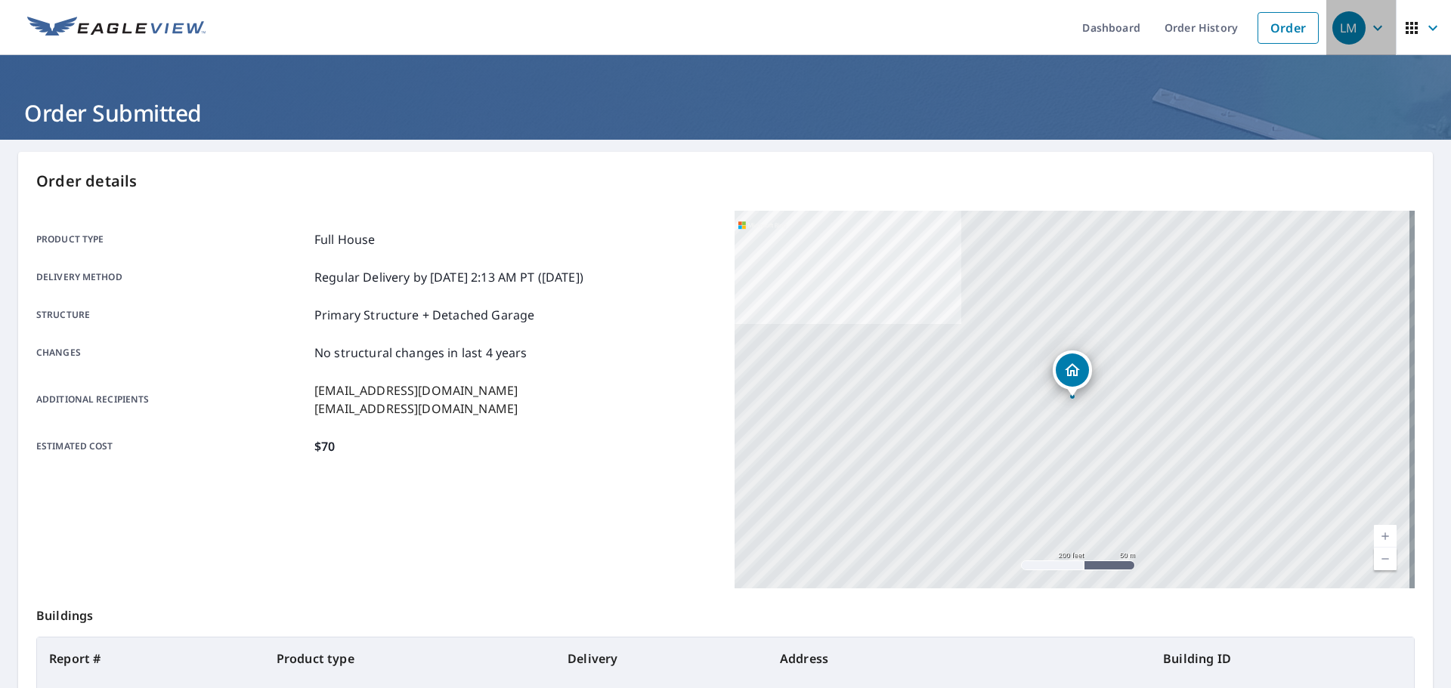
click at [1337, 41] on div "LM" at bounding box center [1348, 27] width 33 height 33
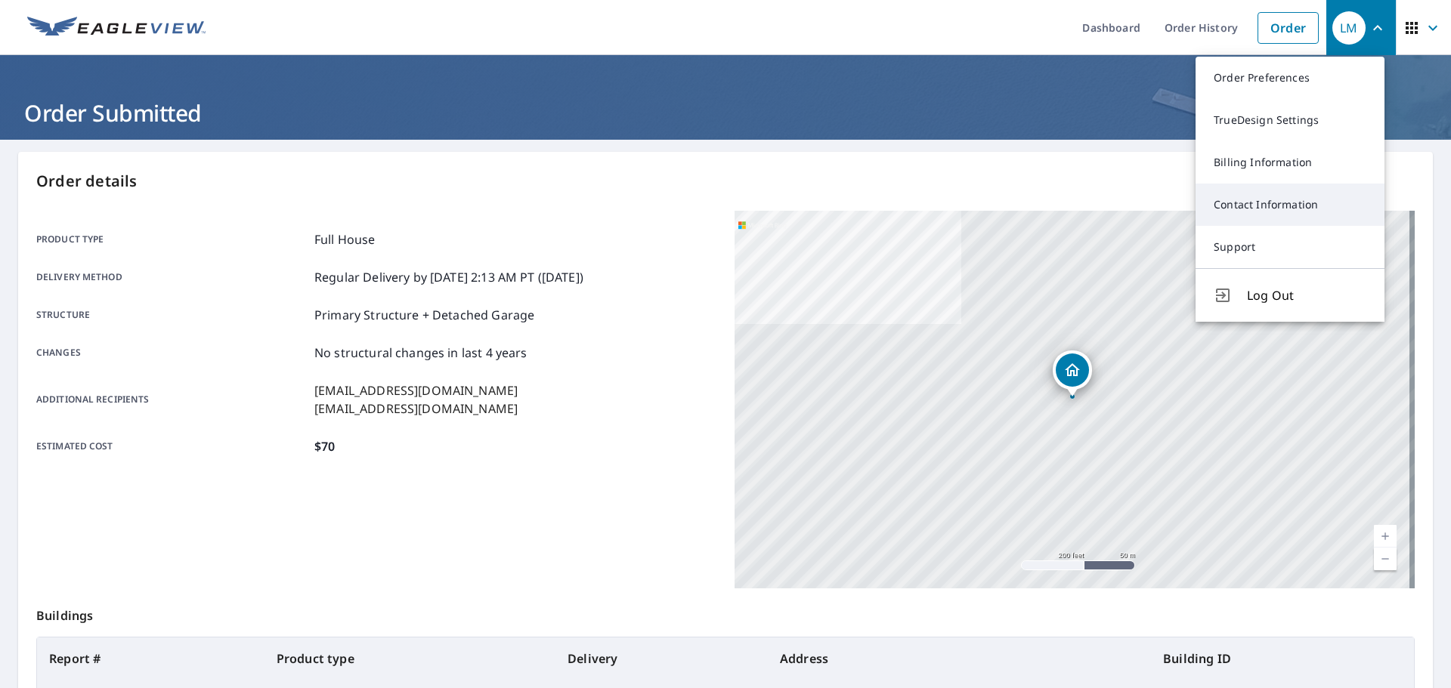
click at [1240, 212] on link "Contact Information" at bounding box center [1289, 205] width 189 height 42
